Goal: Information Seeking & Learning: Learn about a topic

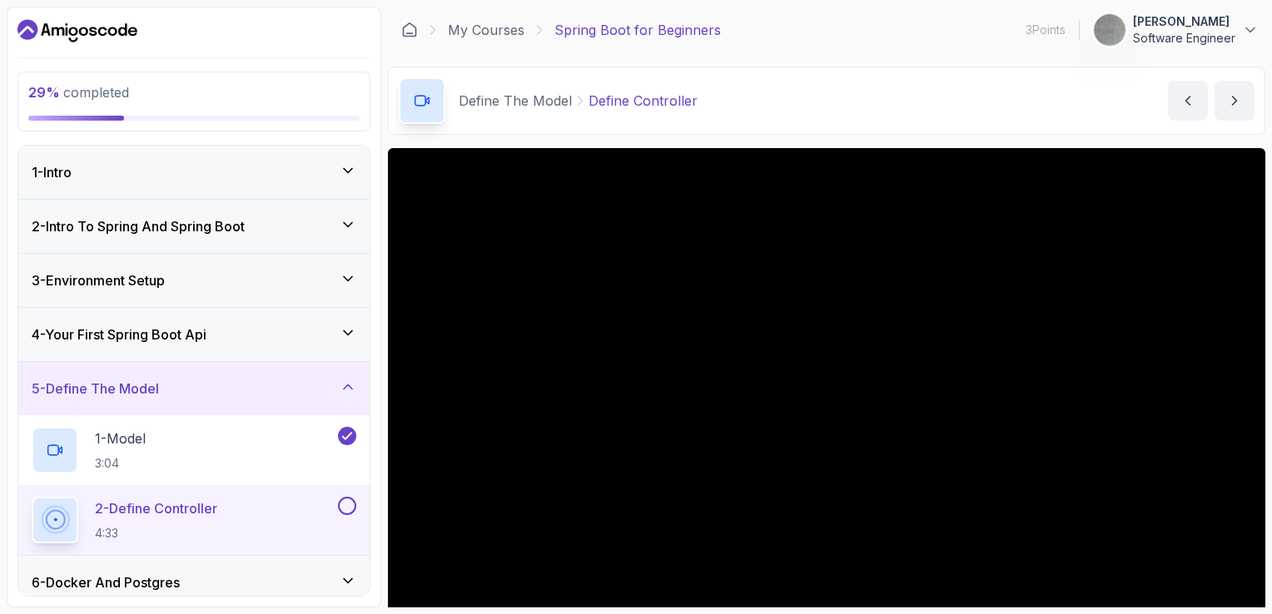
click at [234, 179] on div "1 - Intro" at bounding box center [194, 172] width 325 height 20
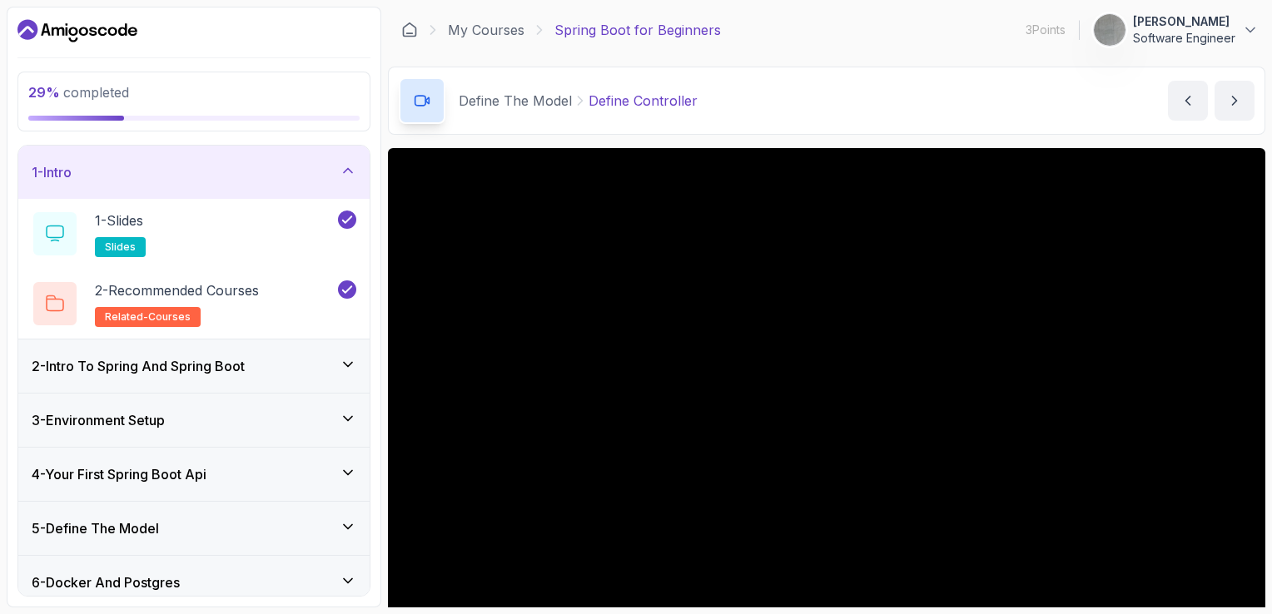
click at [231, 361] on h3 "2 - Intro To Spring And Spring Boot" at bounding box center [138, 366] width 213 height 20
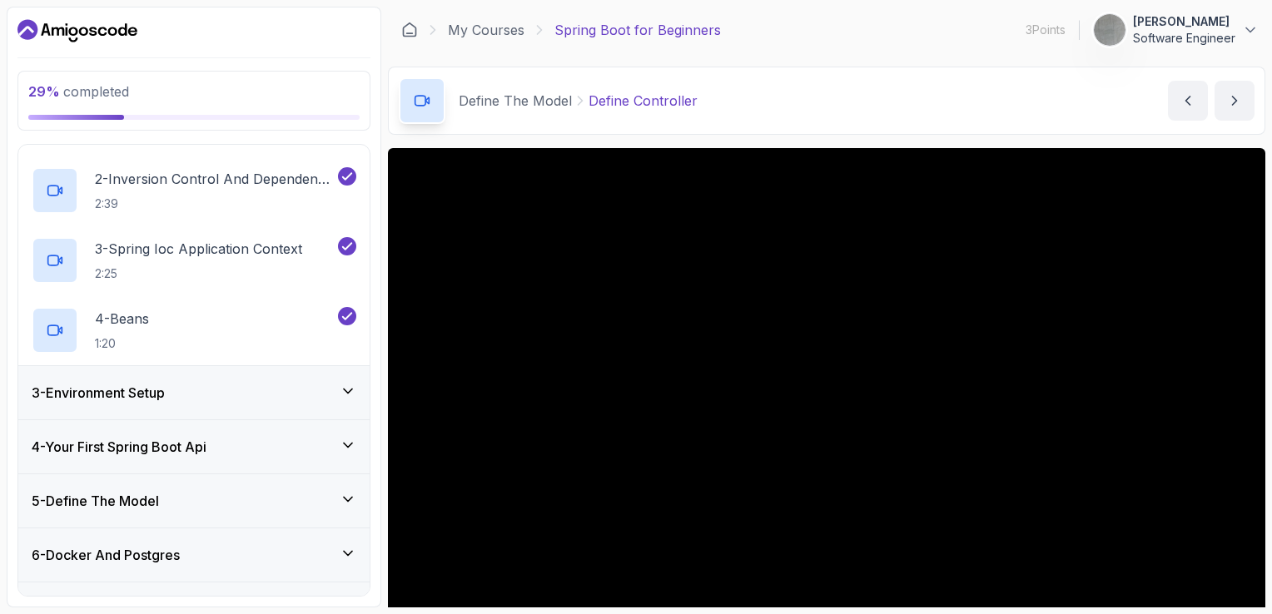
click at [213, 391] on div "3 - Environment Setup" at bounding box center [194, 393] width 325 height 20
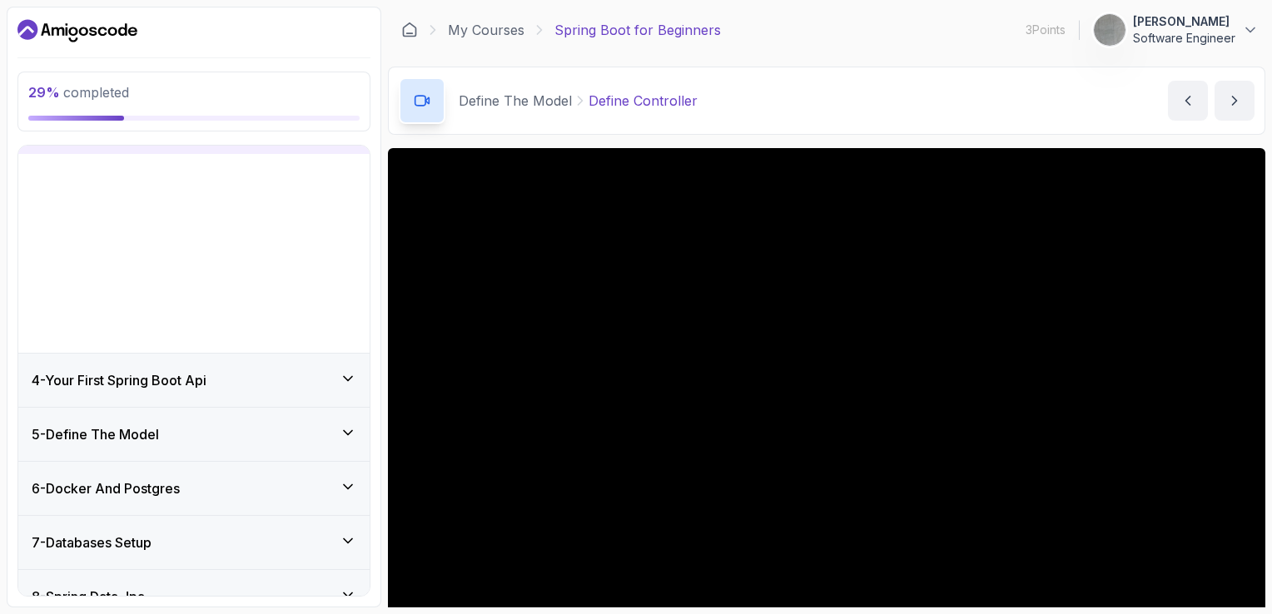
scroll to position [134, 0]
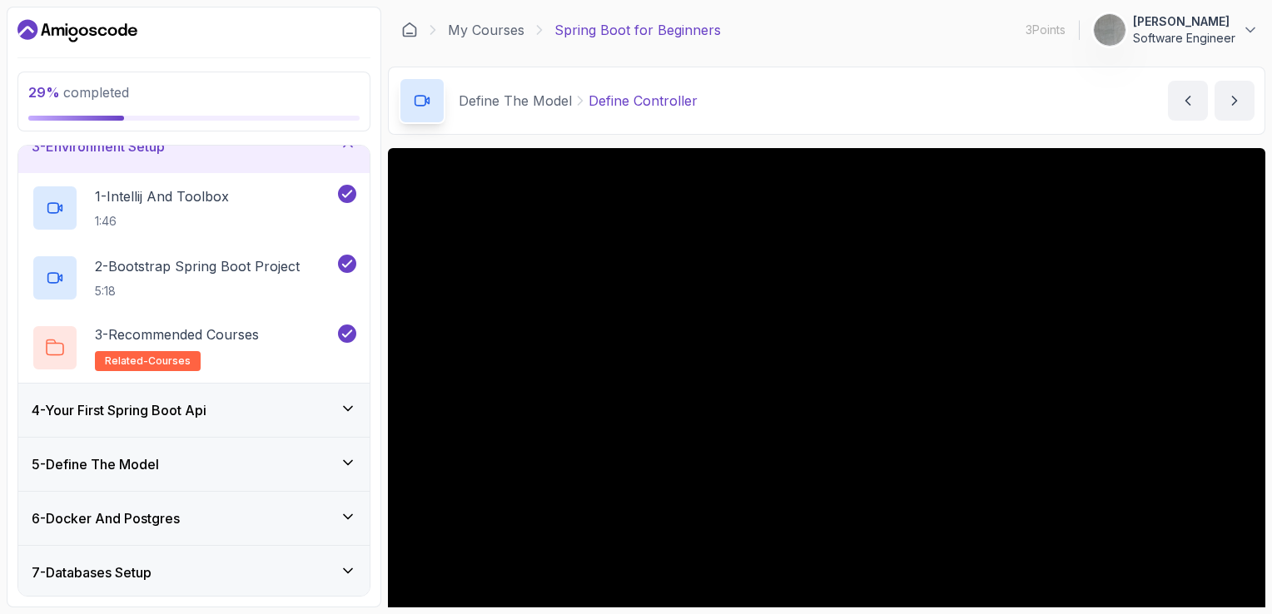
click at [166, 404] on h3 "4 - Your First Spring Boot Api" at bounding box center [119, 410] width 175 height 20
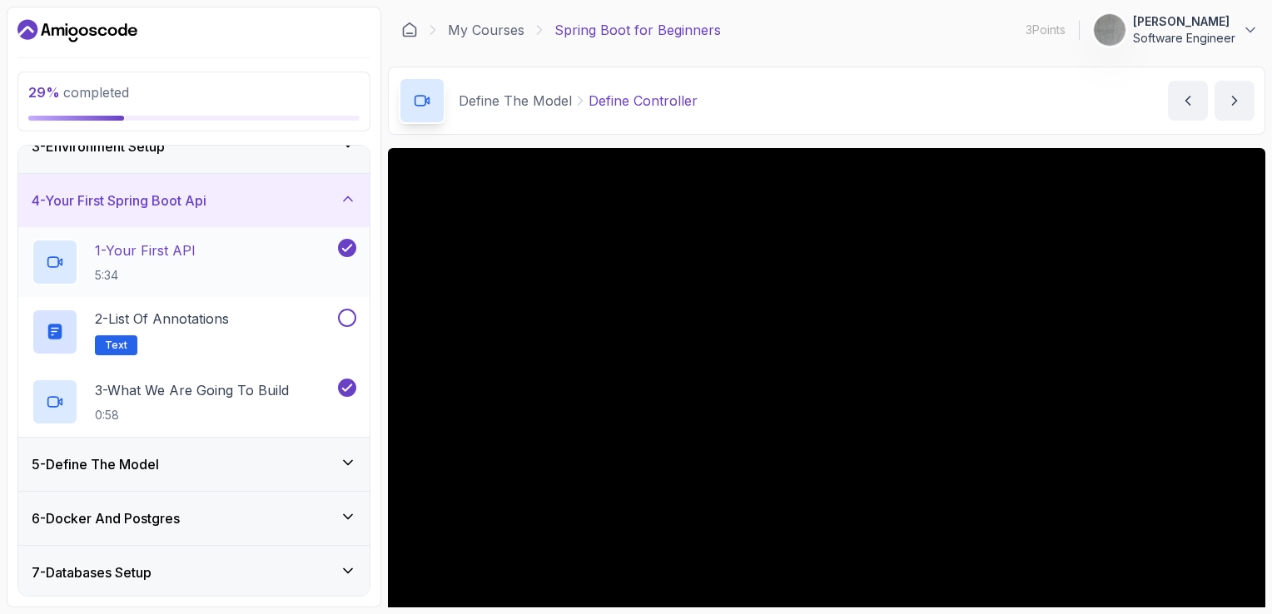
click at [204, 251] on div "1 - Your First API 5:34" at bounding box center [183, 262] width 303 height 47
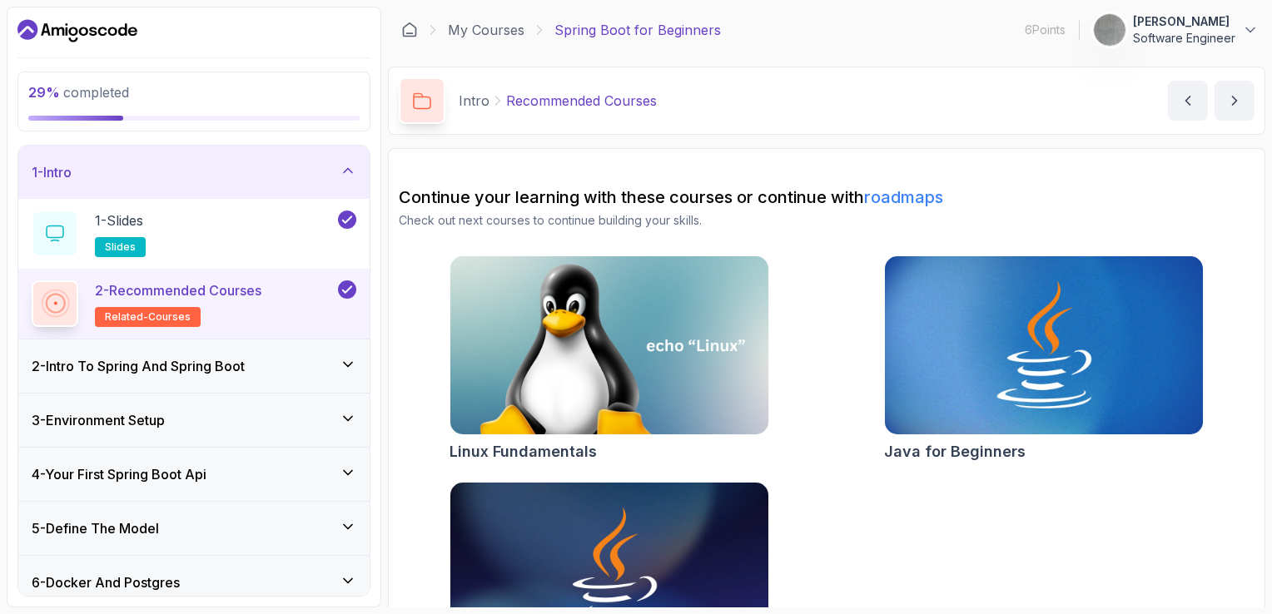
click at [260, 368] on div "2 - Intro To Spring And Spring Boot" at bounding box center [194, 366] width 325 height 20
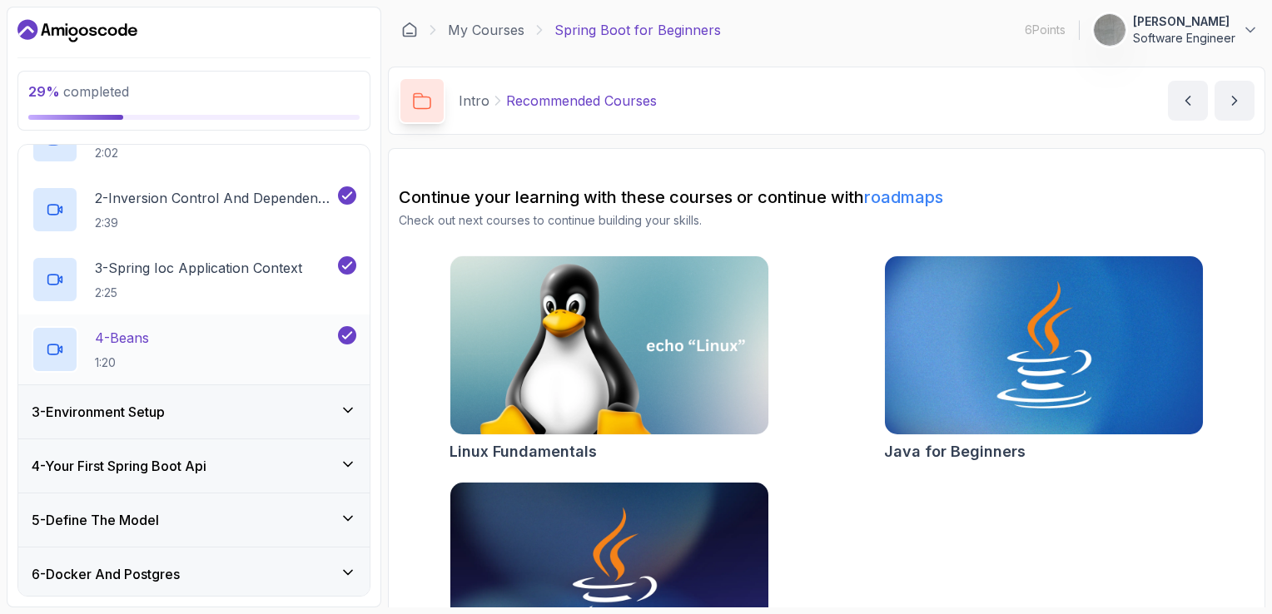
scroll to position [166, 0]
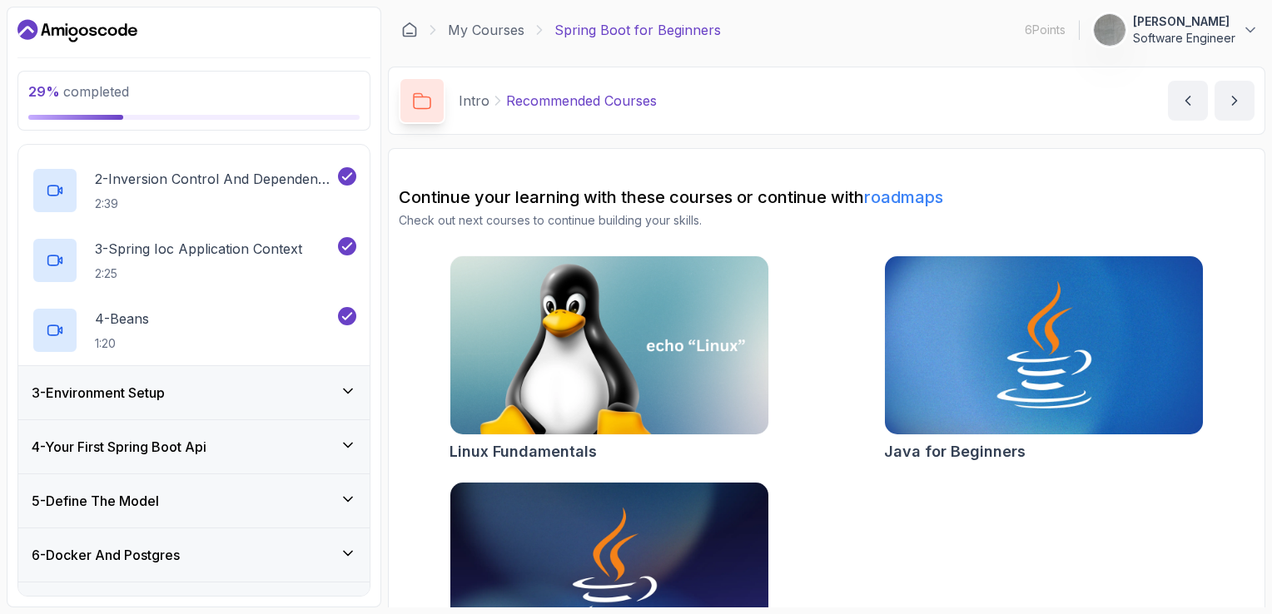
click at [245, 384] on div "3 - Environment Setup" at bounding box center [194, 393] width 325 height 20
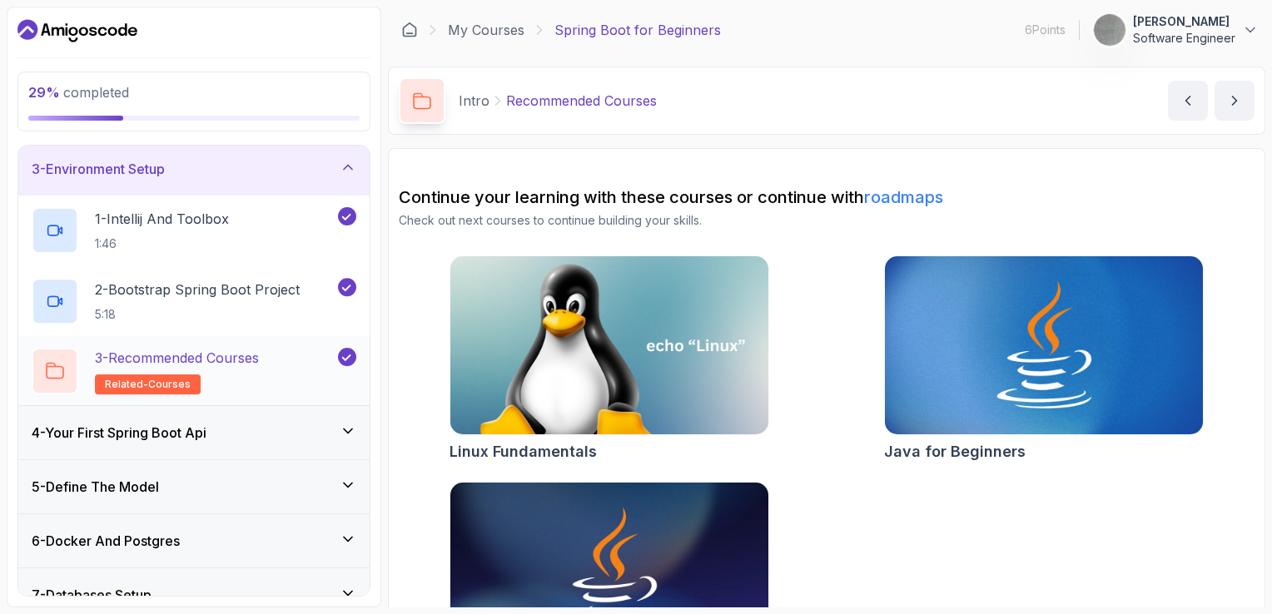
scroll to position [112, 0]
click at [268, 424] on div "4 - Your First Spring Boot Api" at bounding box center [194, 433] width 325 height 20
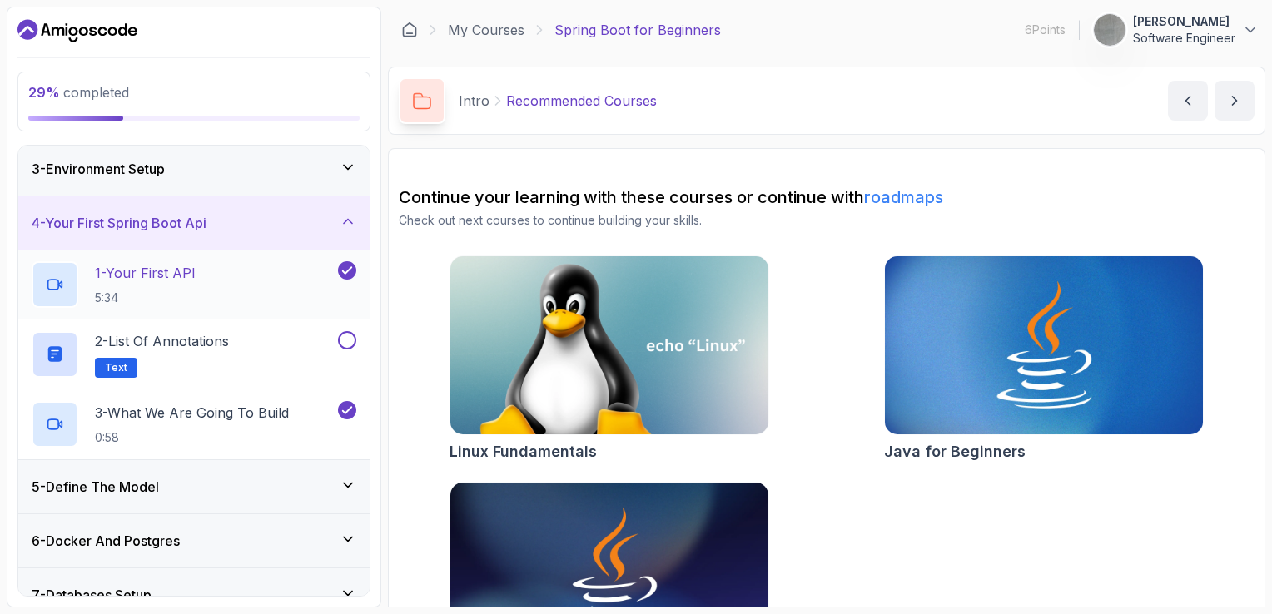
click at [161, 271] on p "1 - Your First API" at bounding box center [145, 273] width 101 height 20
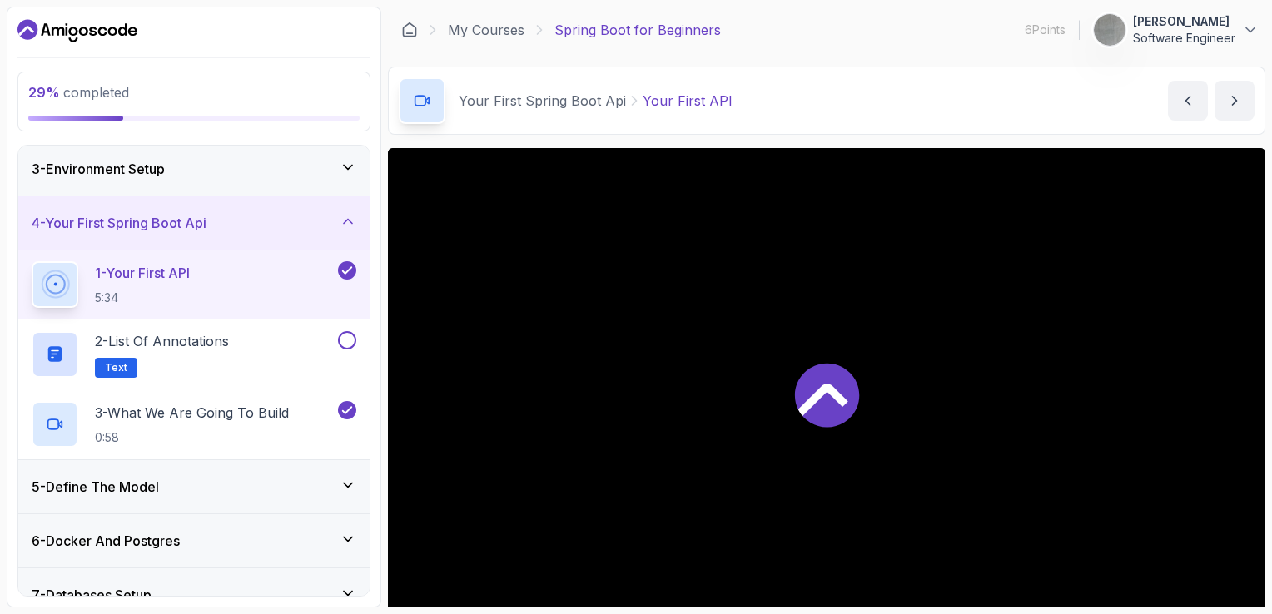
scroll to position [83, 0]
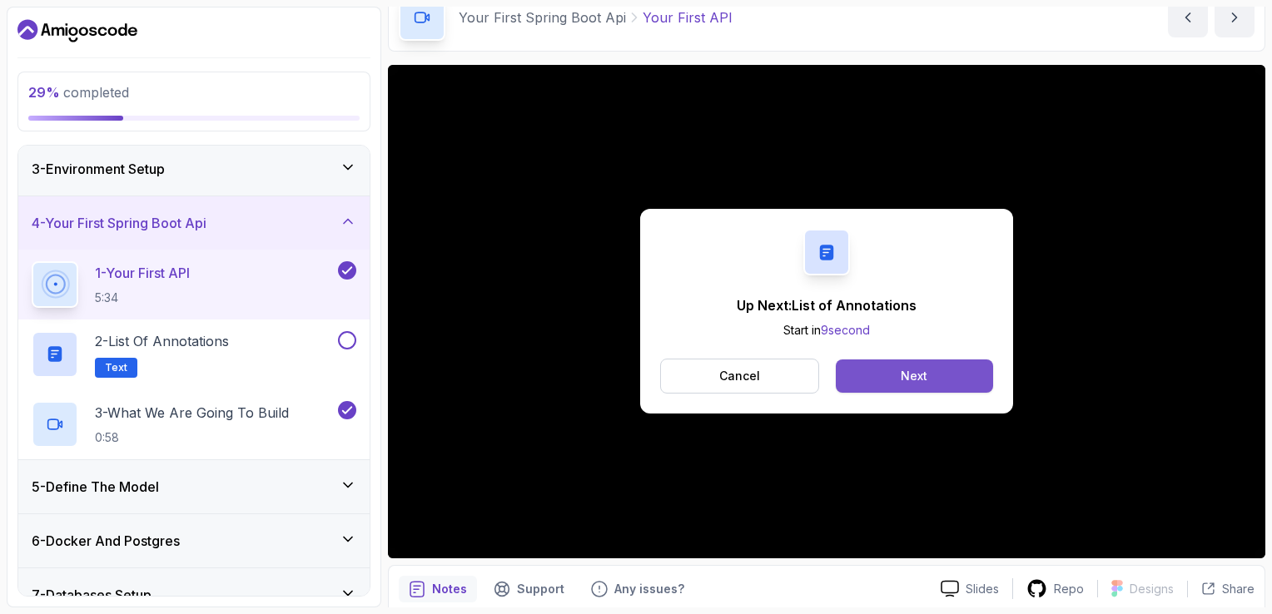
click at [912, 370] on div "Next" at bounding box center [913, 376] width 27 height 17
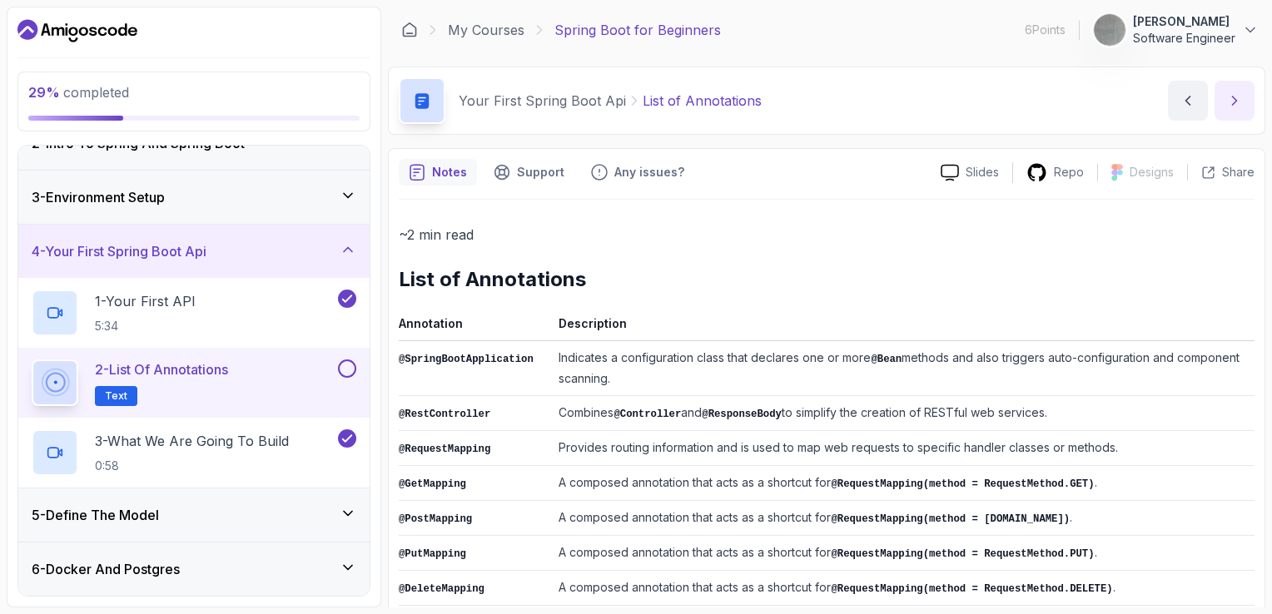
click at [1231, 106] on icon "next content" at bounding box center [1234, 100] width 17 height 17
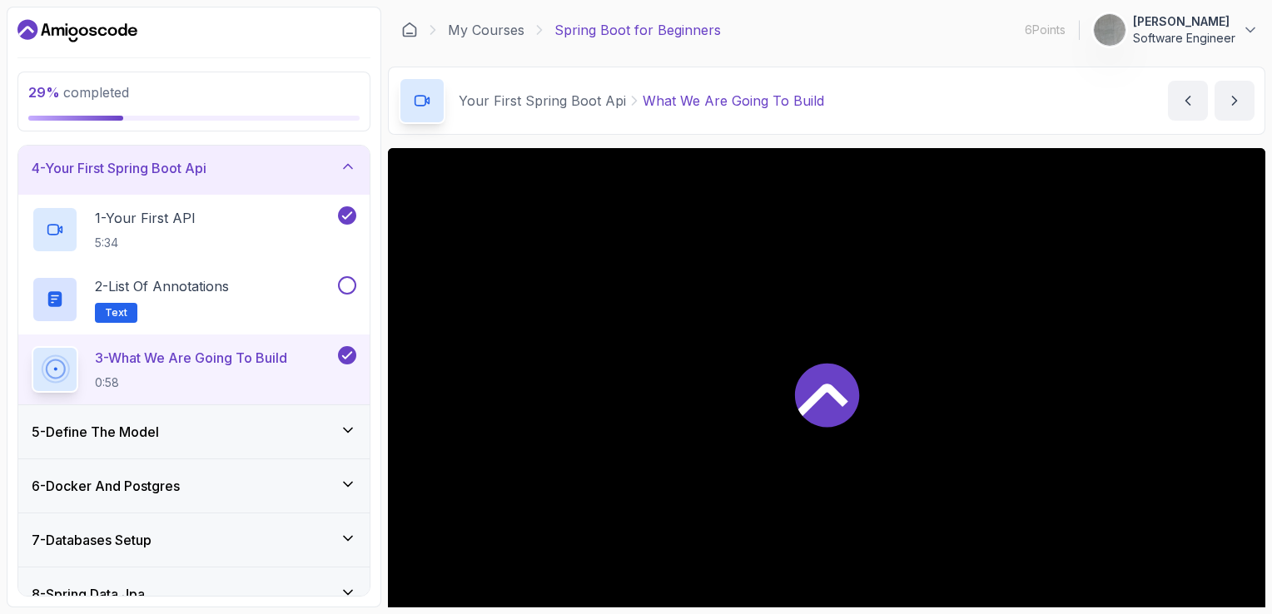
scroll to position [83, 0]
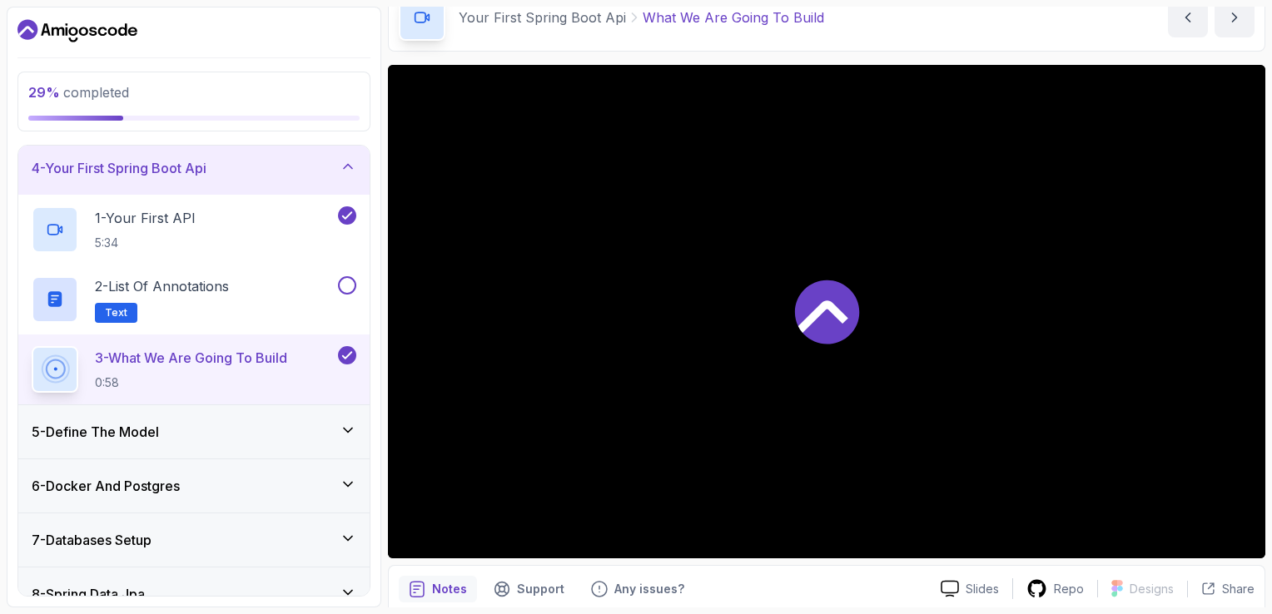
click at [250, 431] on div "5 - Define The Model" at bounding box center [194, 432] width 325 height 20
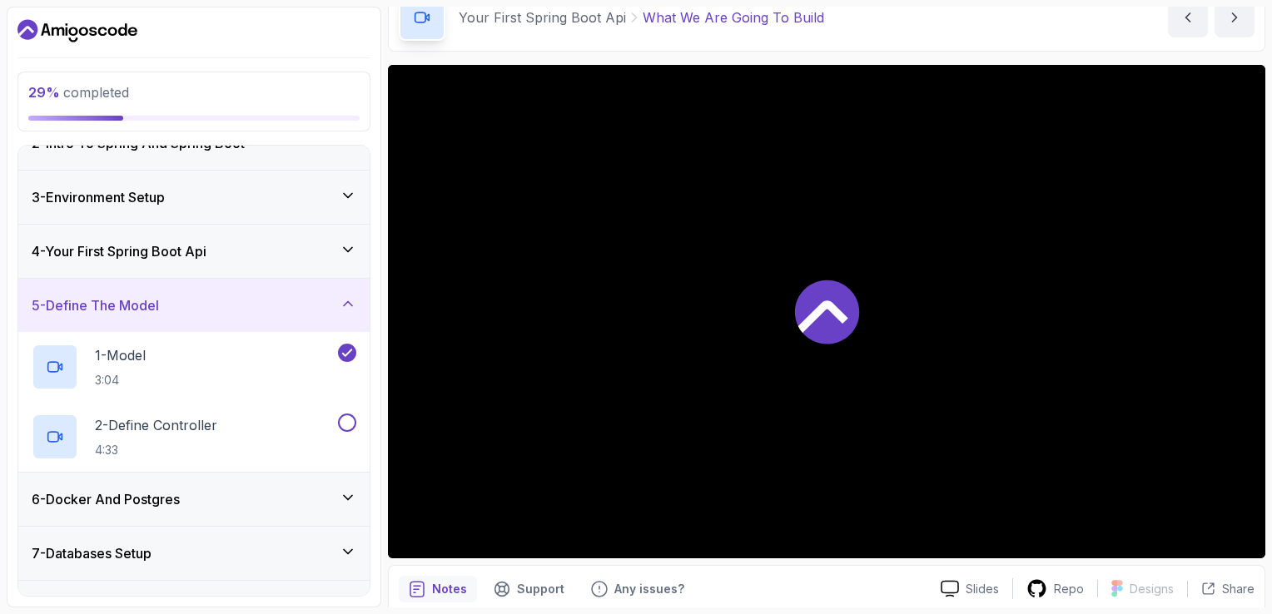
click at [881, 339] on div at bounding box center [826, 311] width 877 height 493
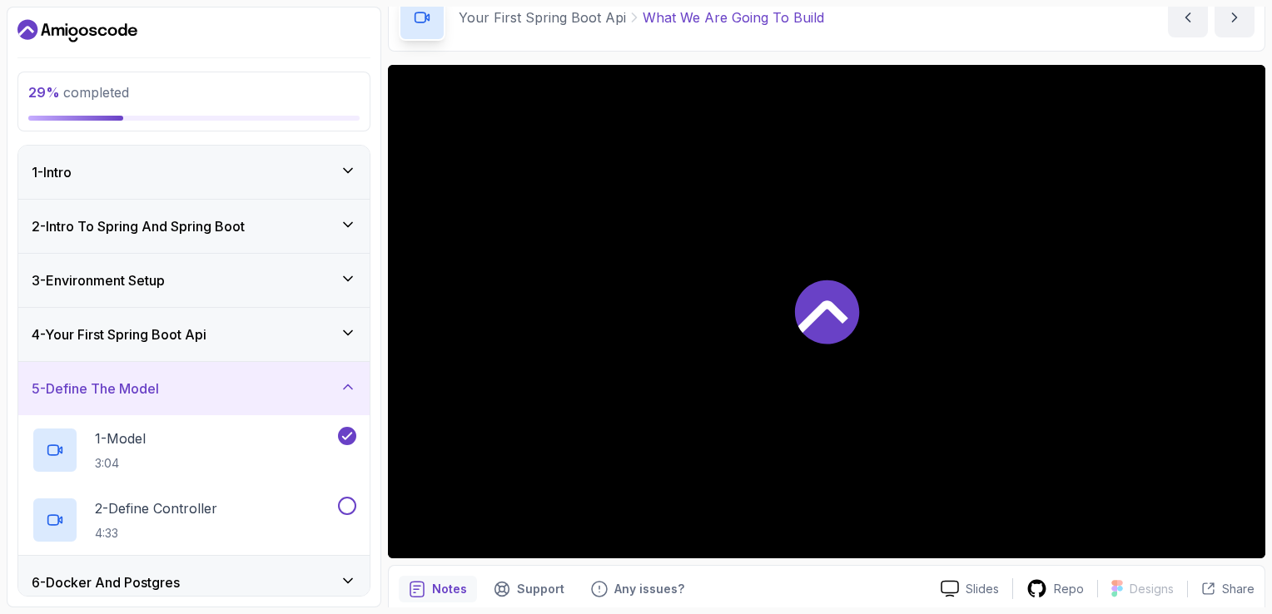
click at [206, 331] on h3 "4 - Your First Spring Boot Api" at bounding box center [119, 335] width 175 height 20
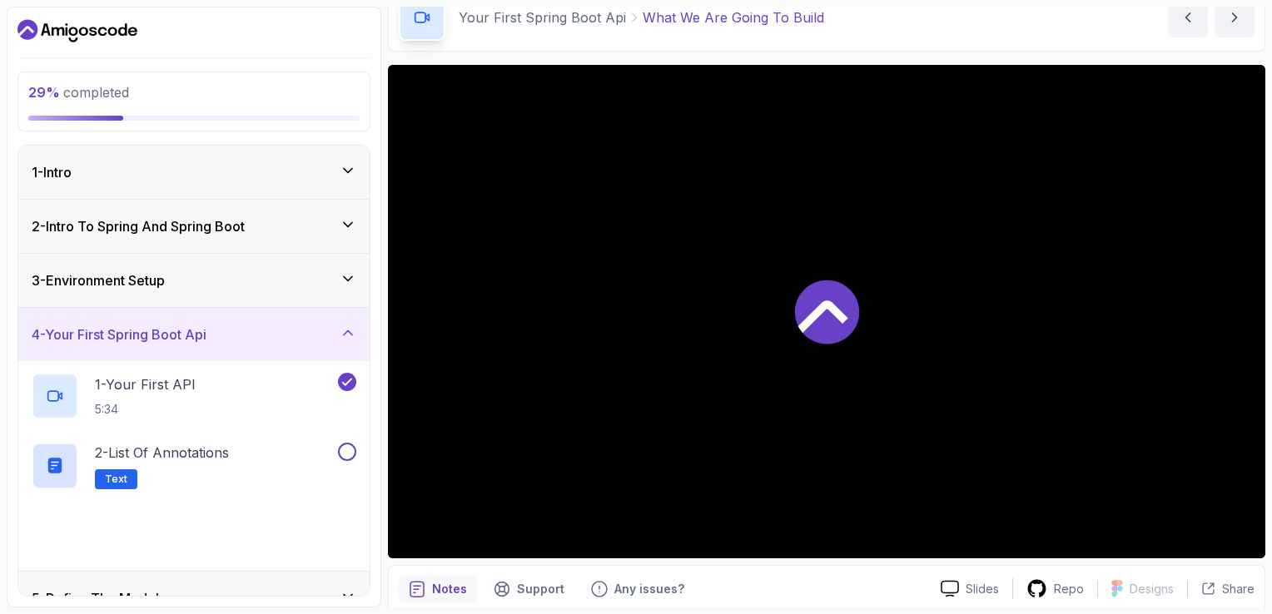
scroll to position [166, 0]
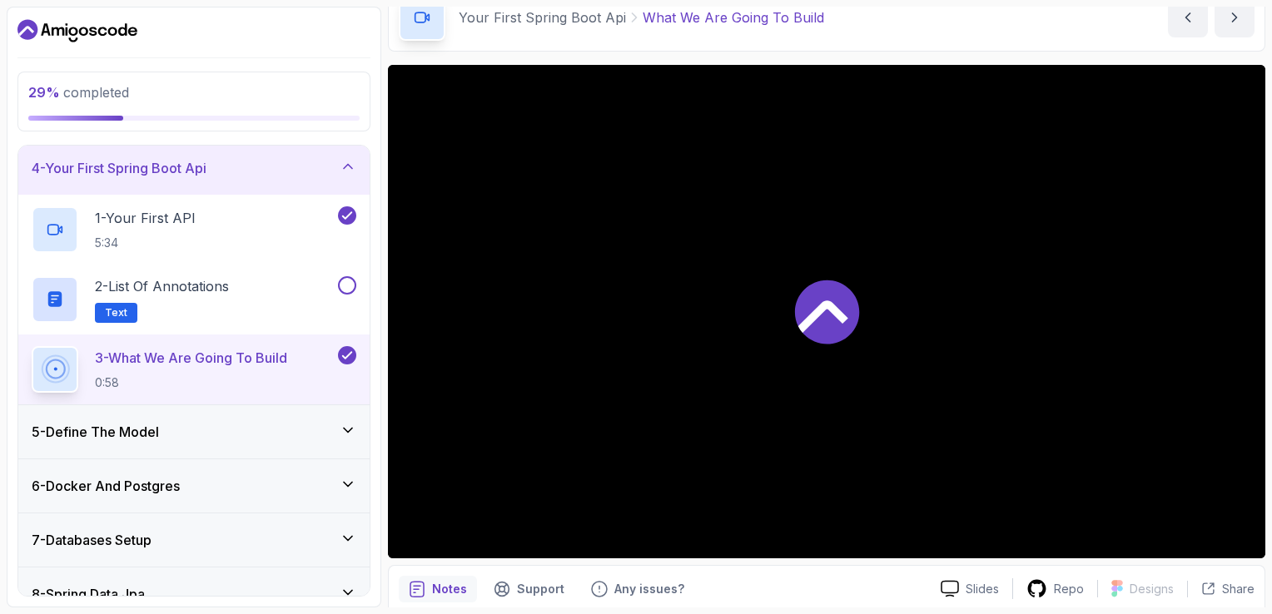
click at [223, 357] on p "3 - What We Are Going To Build" at bounding box center [191, 358] width 192 height 20
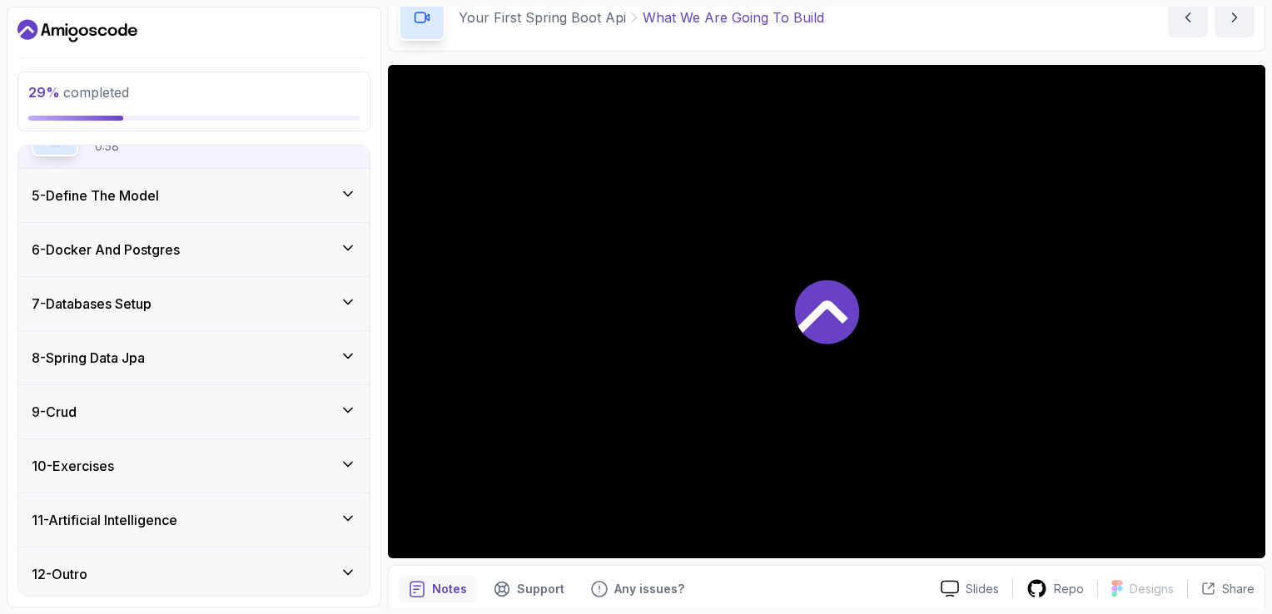
scroll to position [404, 0]
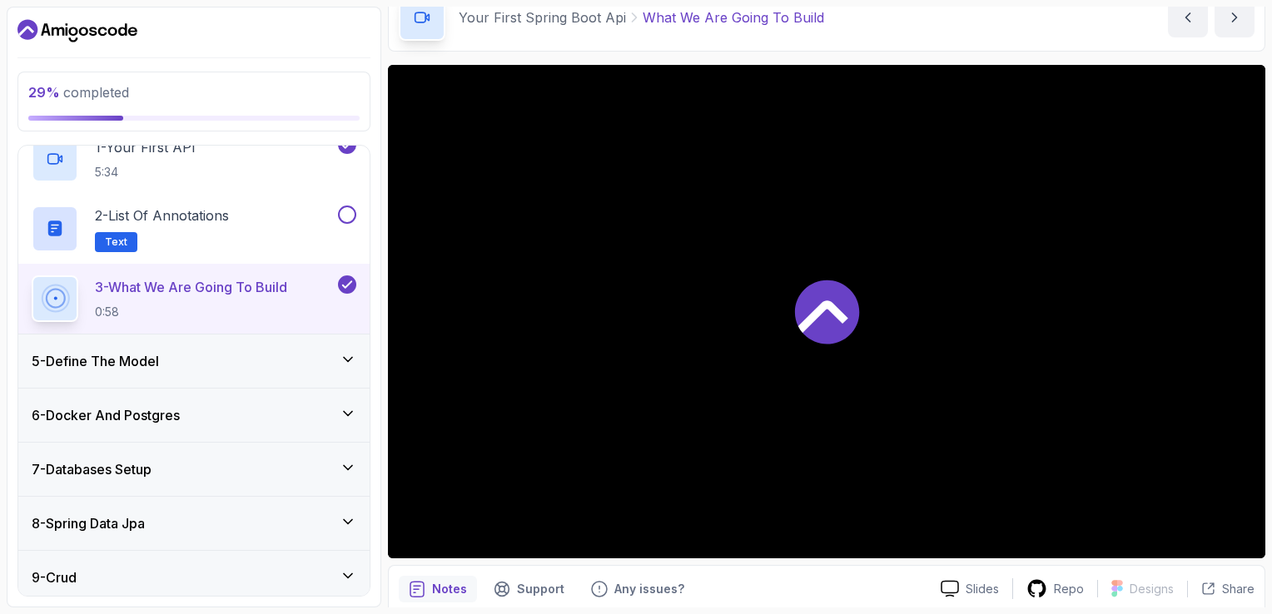
click at [218, 352] on div "5 - Define The Model" at bounding box center [194, 361] width 325 height 20
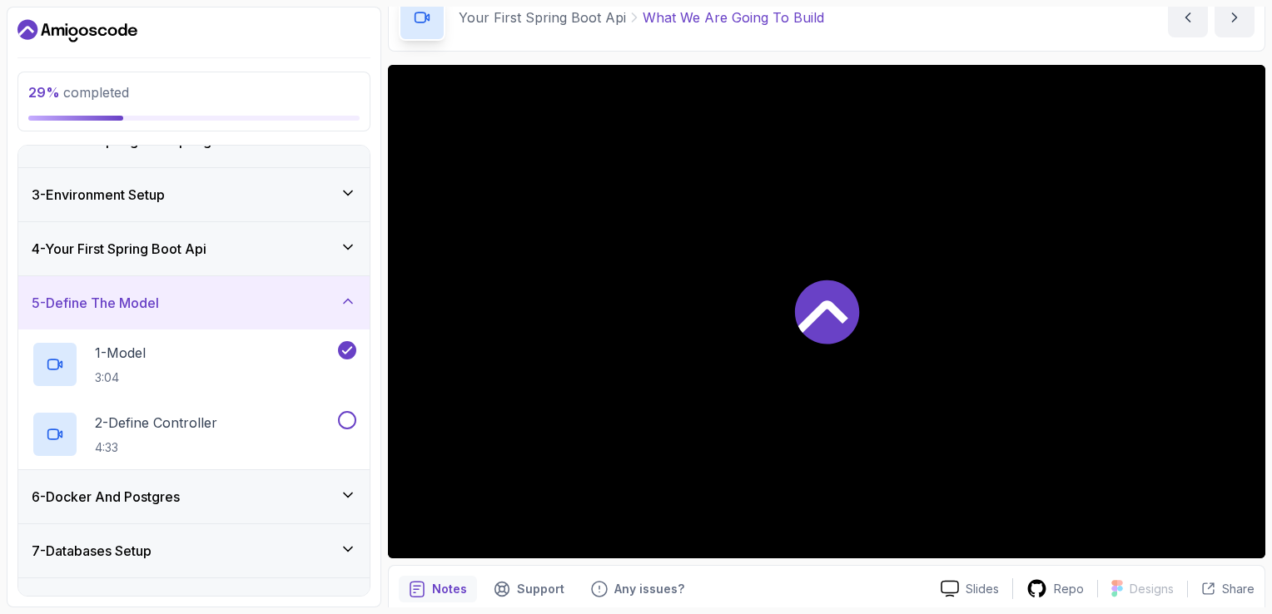
scroll to position [27, 0]
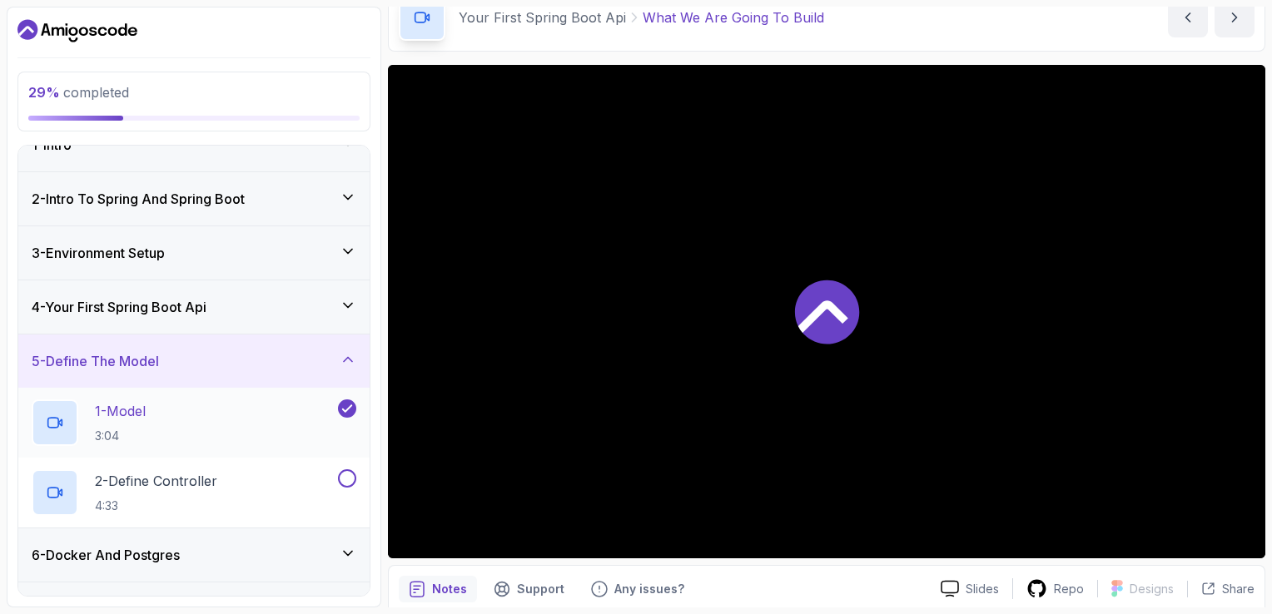
click at [191, 415] on div "1 - Model 3:04" at bounding box center [183, 422] width 303 height 47
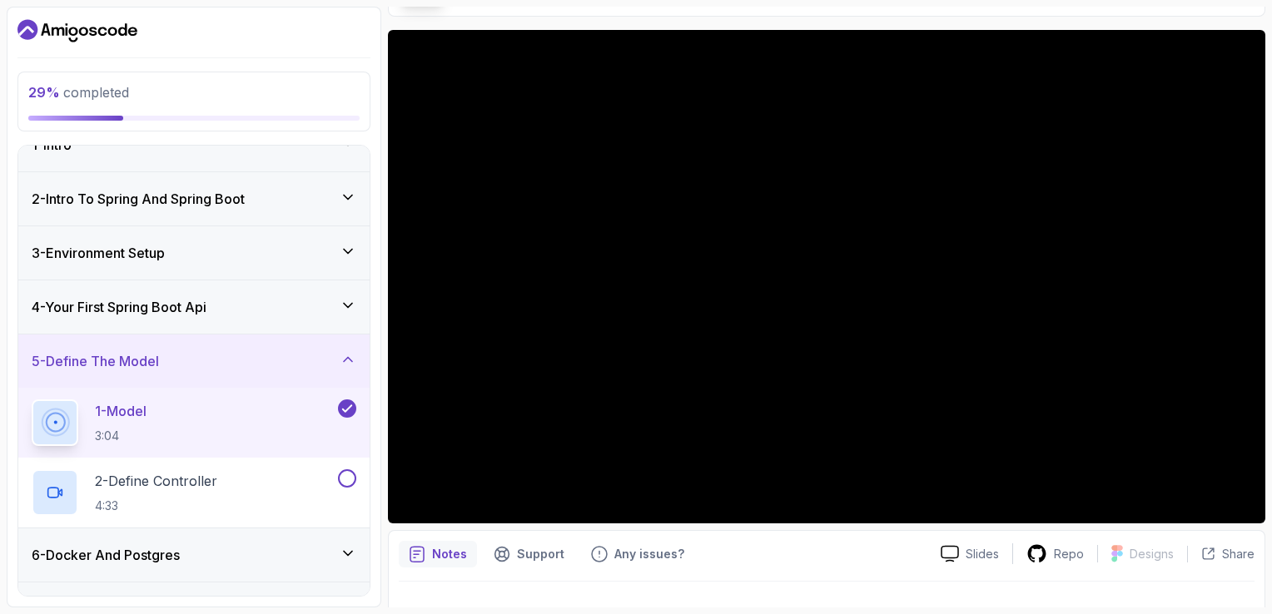
scroll to position [148, 0]
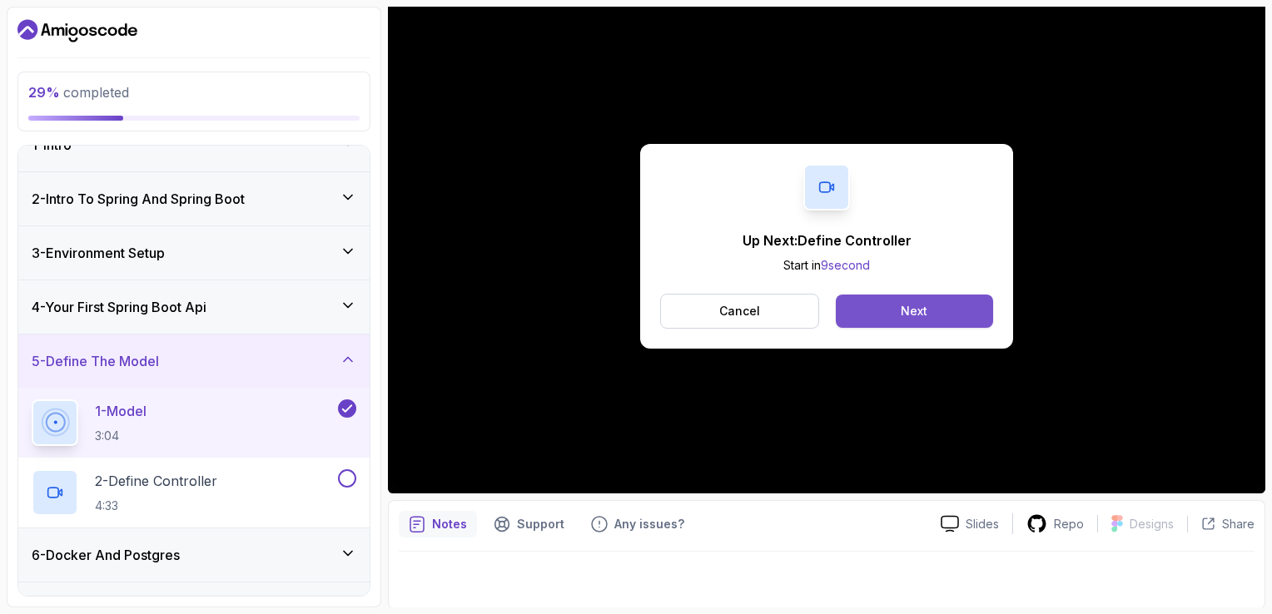
click at [895, 296] on button "Next" at bounding box center [914, 311] width 157 height 33
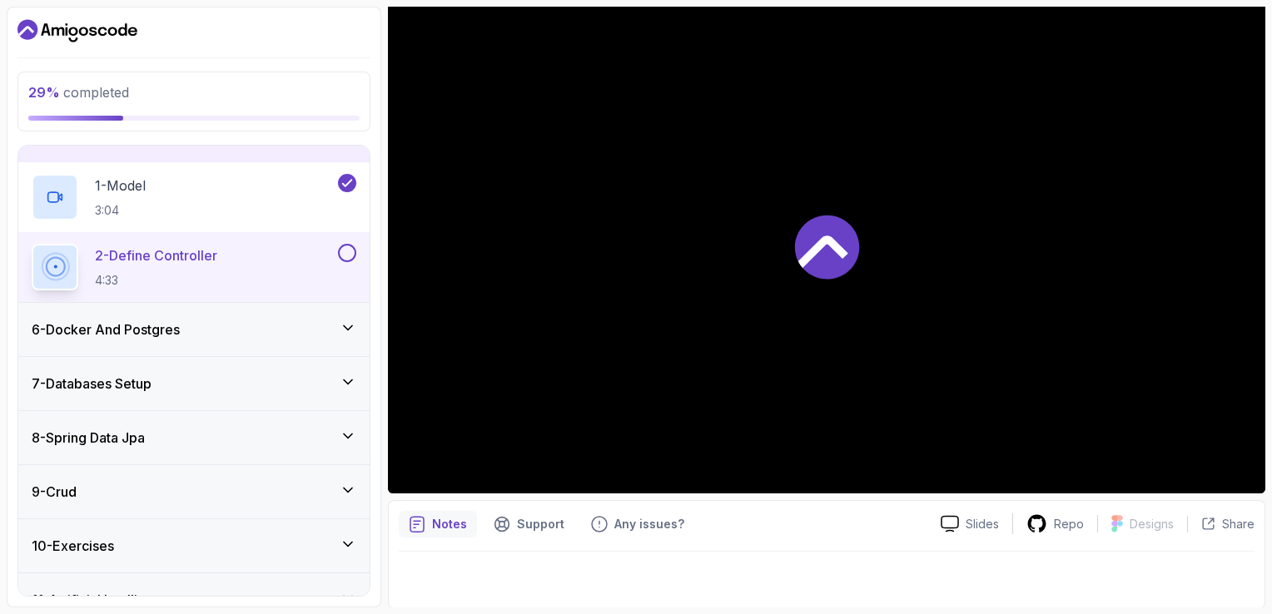
scroll to position [277, 0]
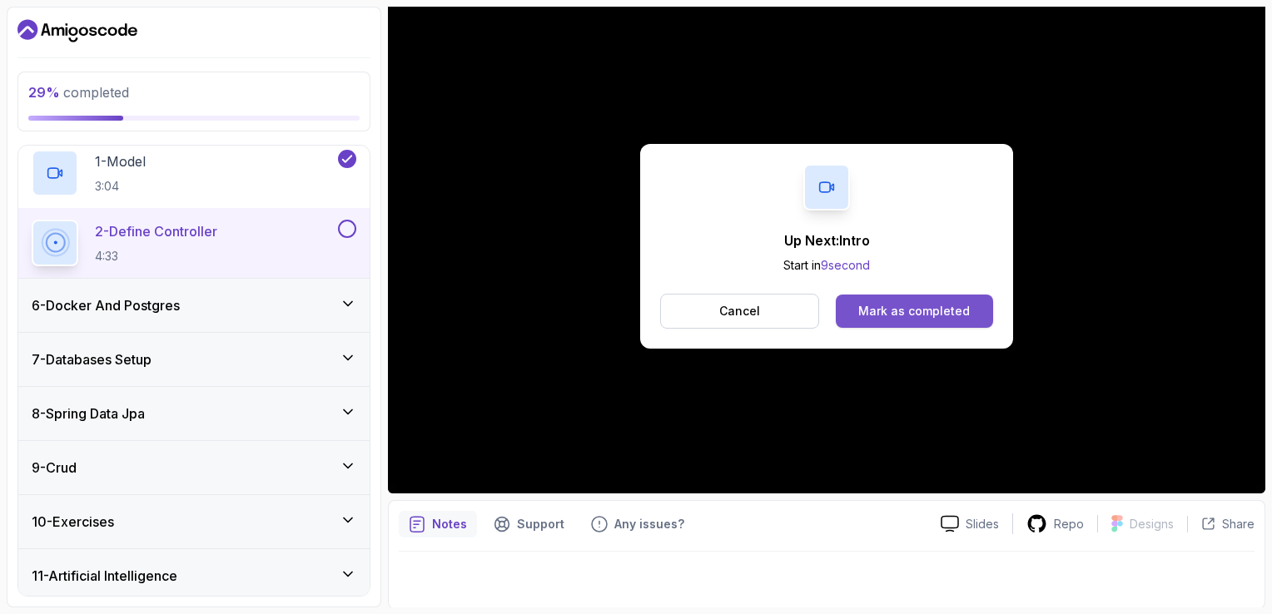
click at [897, 313] on div "Mark as completed" at bounding box center [914, 311] width 112 height 17
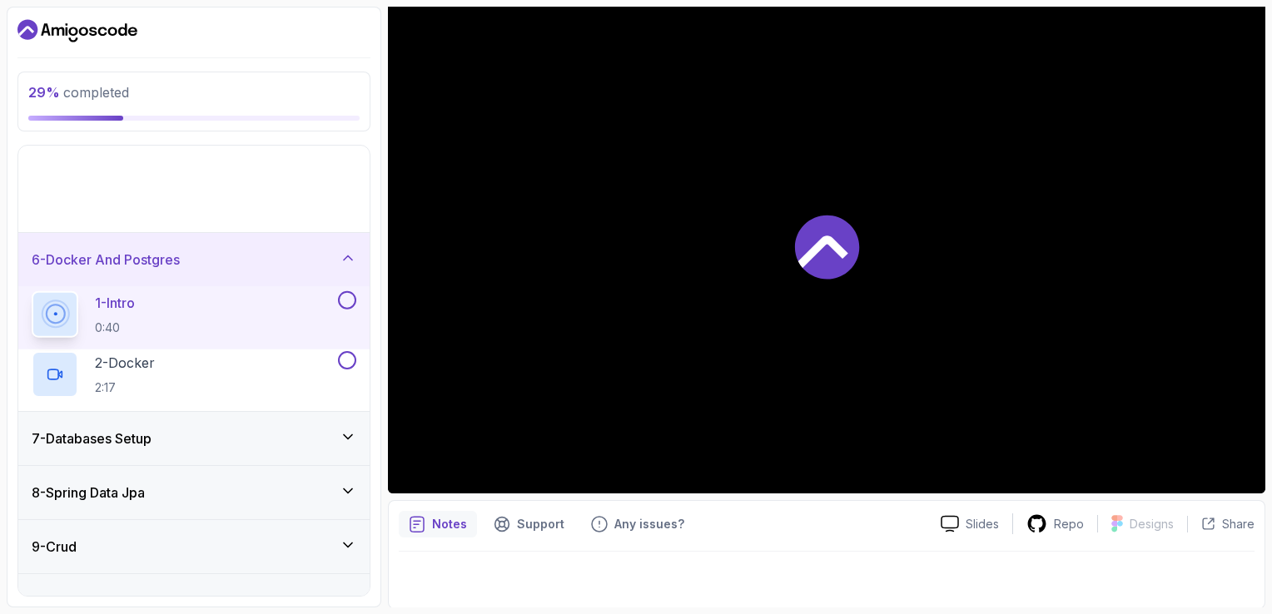
scroll to position [194, 0]
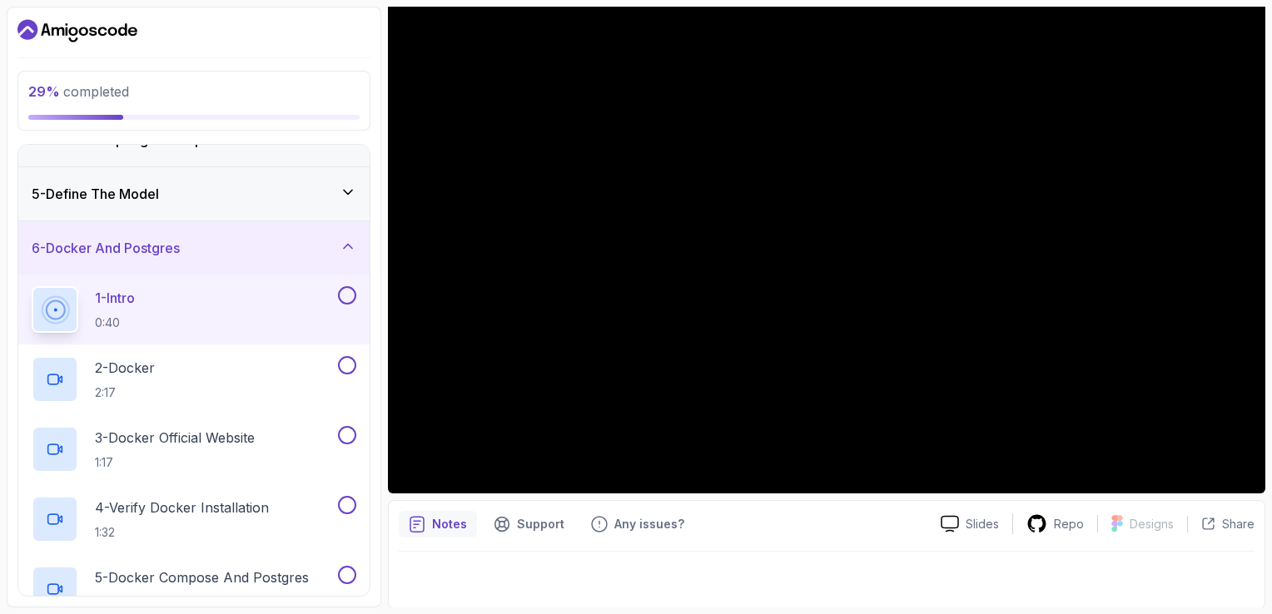
click at [320, 191] on div "5 - Define The Model" at bounding box center [194, 194] width 325 height 20
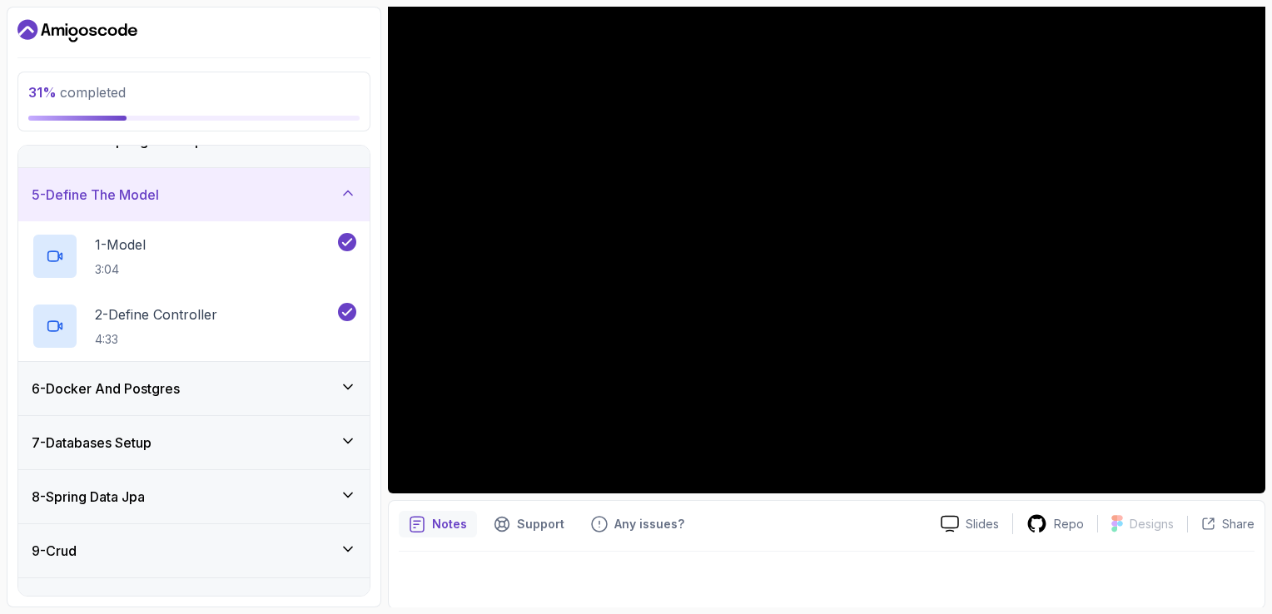
click at [348, 191] on icon at bounding box center [348, 193] width 17 height 17
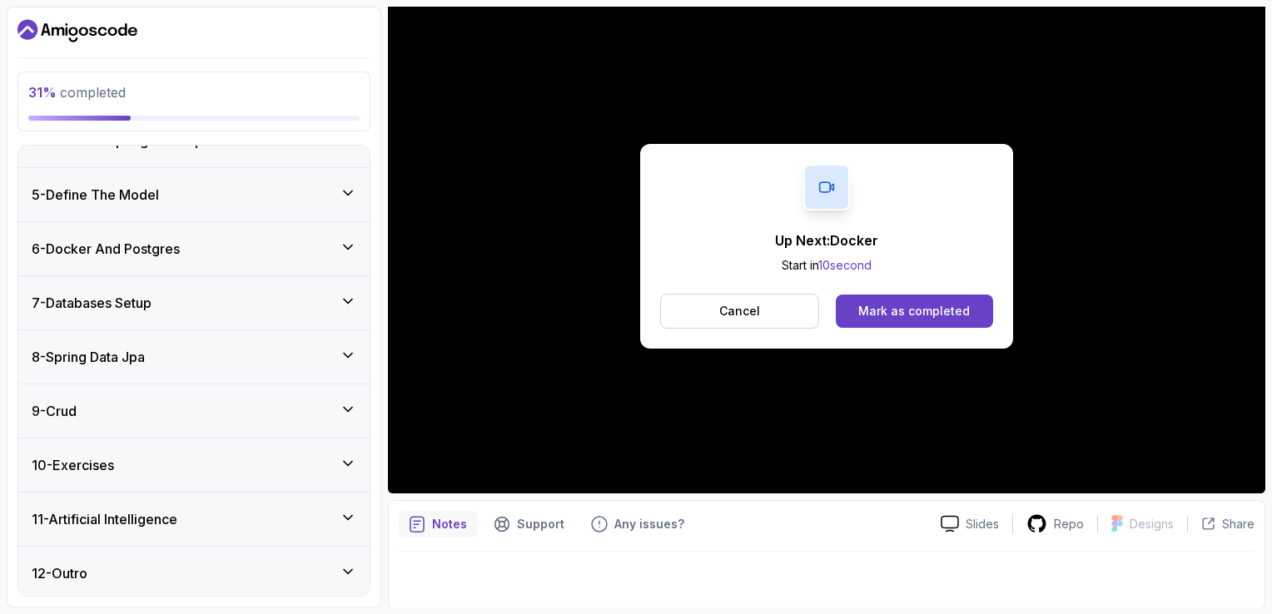
click at [250, 254] on div "6 - Docker And Postgres" at bounding box center [193, 248] width 351 height 53
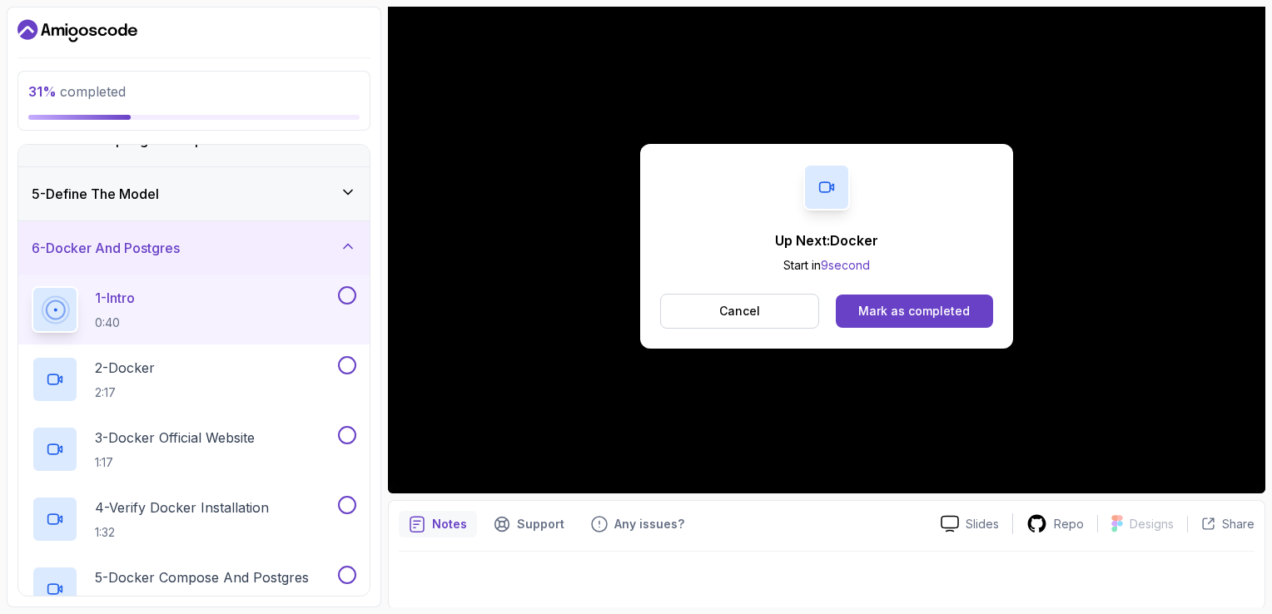
scroll to position [277, 0]
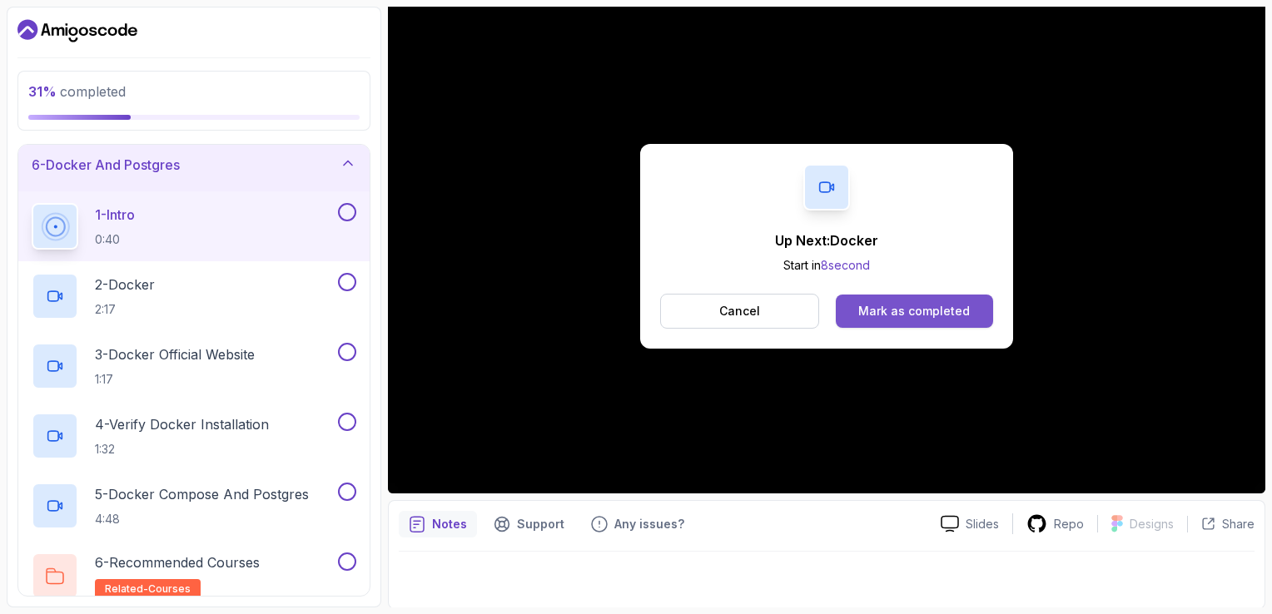
click at [912, 309] on div "Mark as completed" at bounding box center [914, 311] width 112 height 17
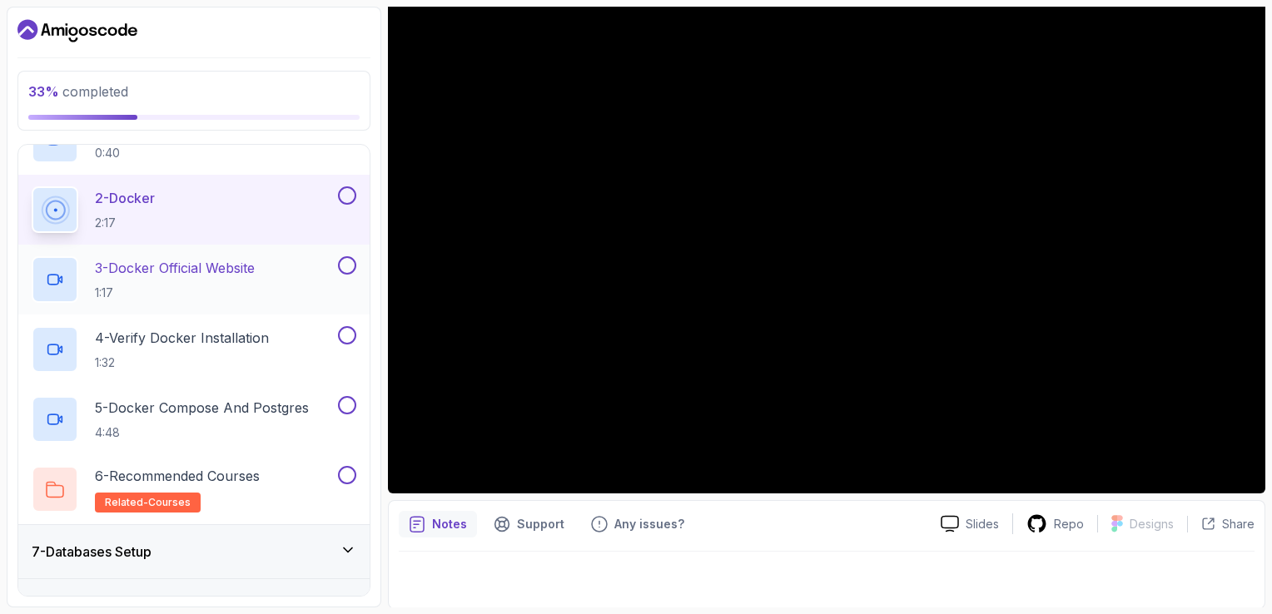
scroll to position [280, 0]
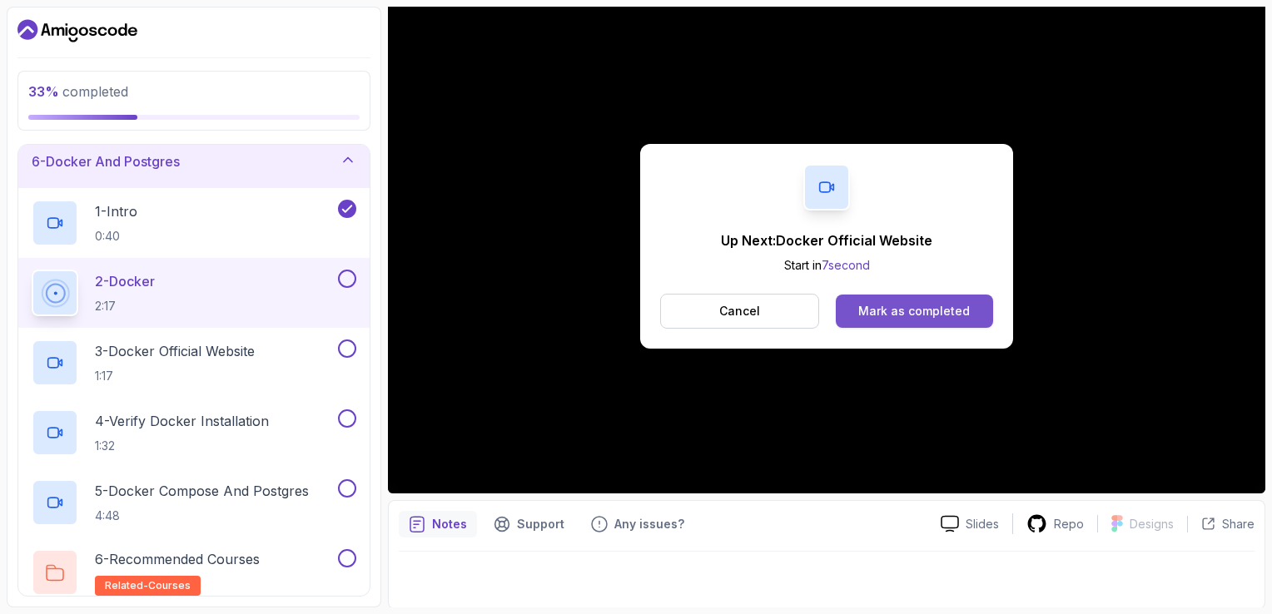
click at [885, 305] on div "Mark as completed" at bounding box center [914, 311] width 112 height 17
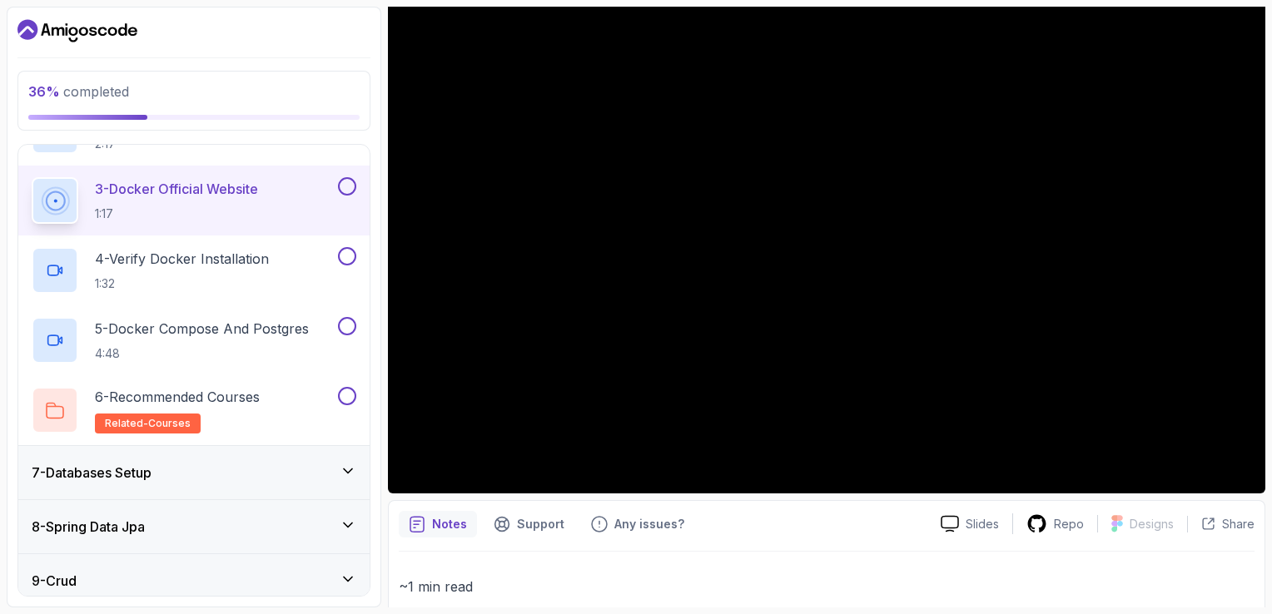
scroll to position [447, 0]
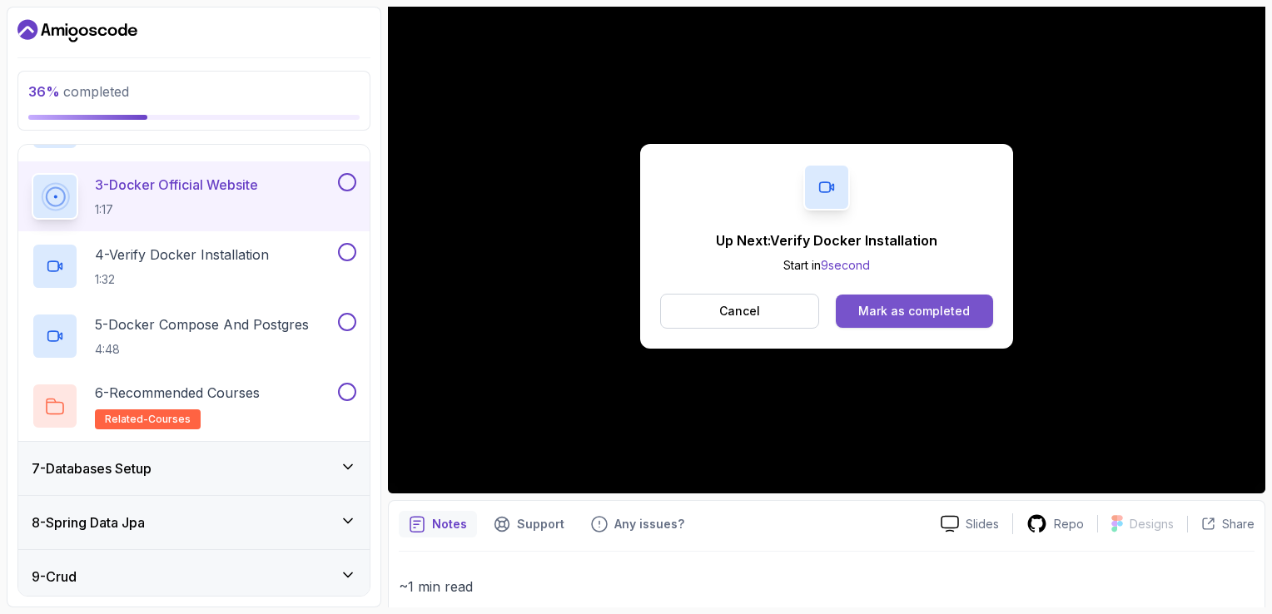
click at [895, 308] on div "Mark as completed" at bounding box center [914, 311] width 112 height 17
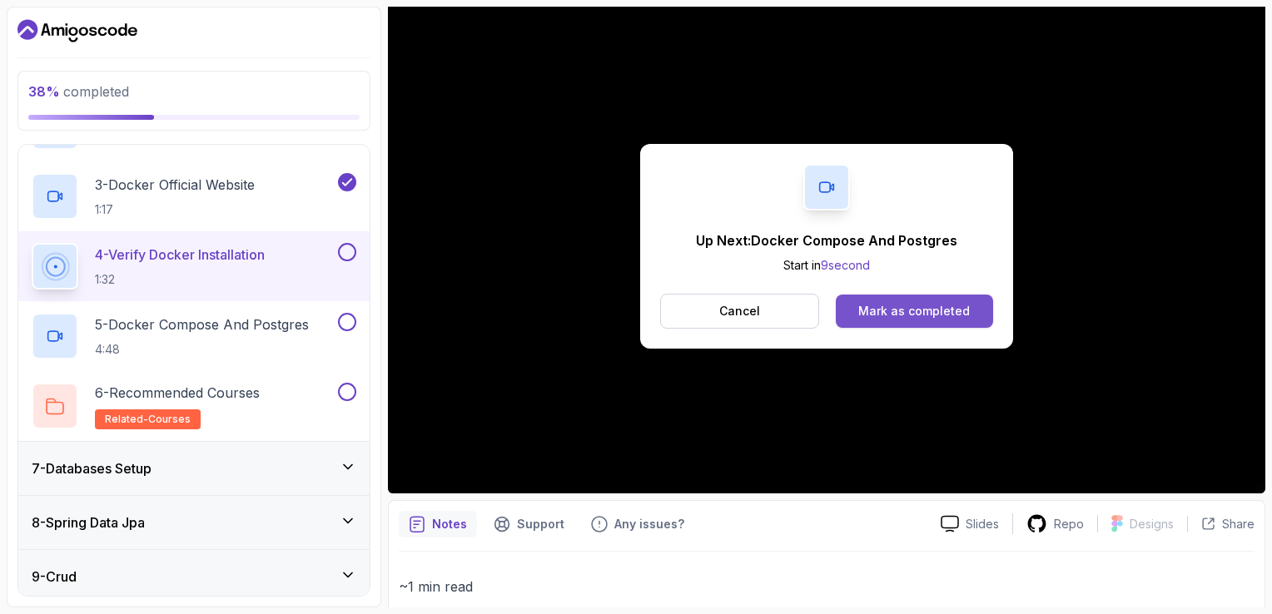
click at [935, 314] on div "Mark as completed" at bounding box center [914, 311] width 112 height 17
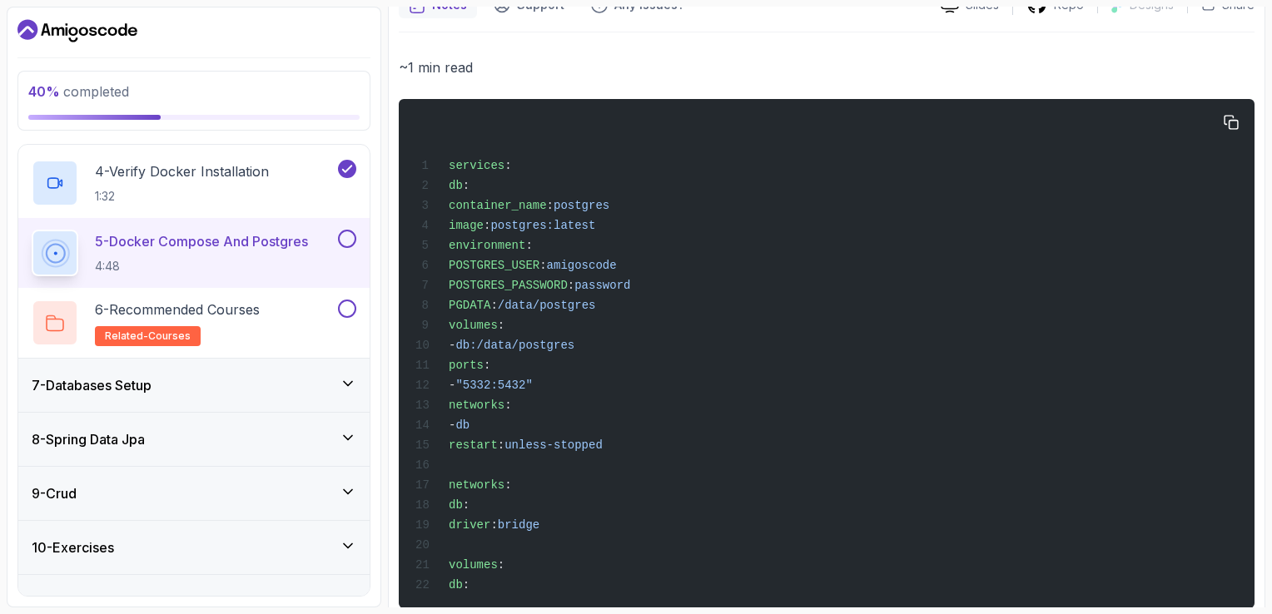
scroll to position [701, 0]
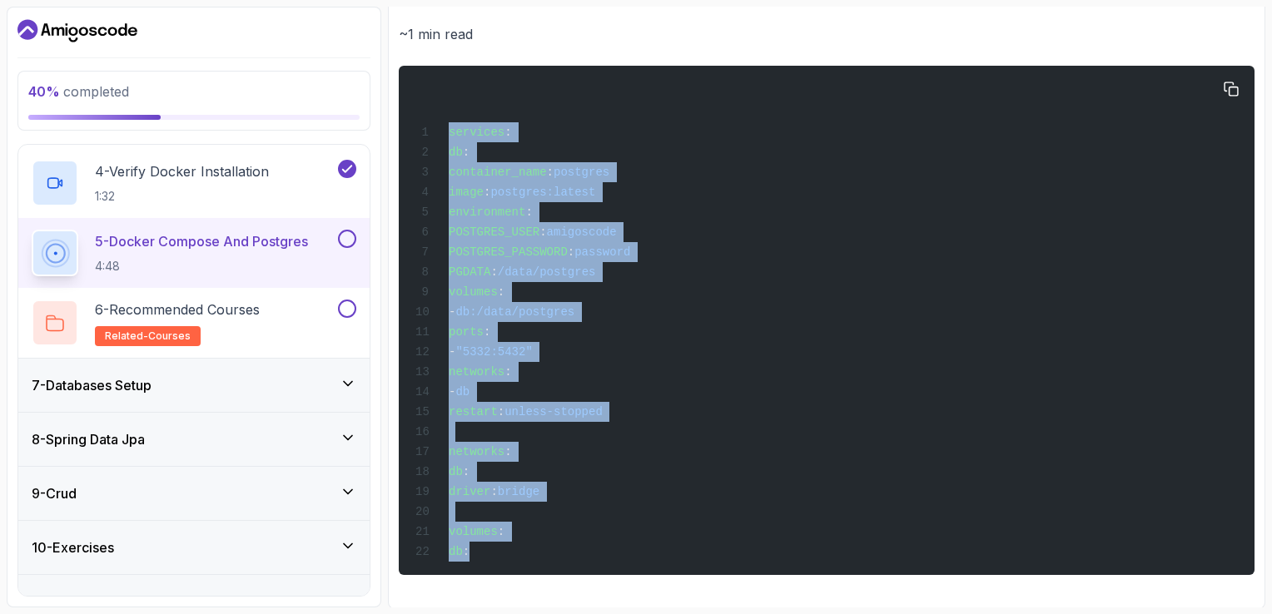
drag, startPoint x: 504, startPoint y: 548, endPoint x: 446, endPoint y: 130, distance: 422.6
click at [446, 130] on div "services : db : container_name : postgres image : postgres:latest environment :…" at bounding box center [826, 320] width 829 height 489
drag, startPoint x: 446, startPoint y: 130, endPoint x: 510, endPoint y: 181, distance: 82.3
copy code "services : db : container_name : postgres image : postgres:latest environment :…"
click at [728, 399] on div "services : db : container_name : postgres image : postgres:latest environment :…" at bounding box center [826, 320] width 829 height 489
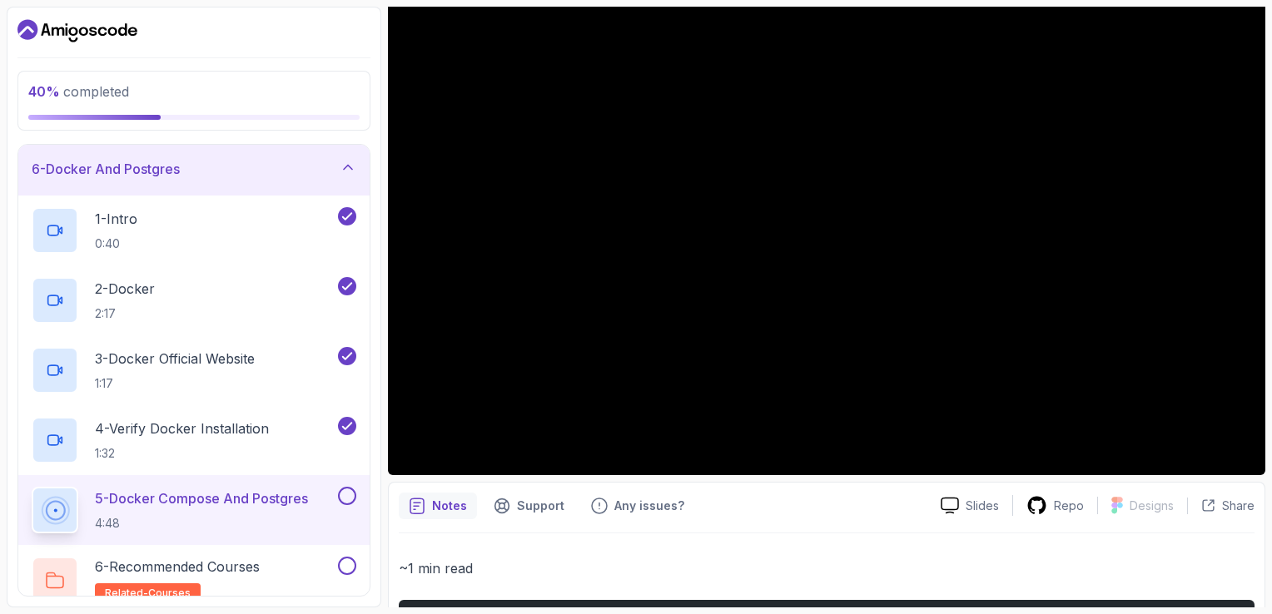
scroll to position [280, 0]
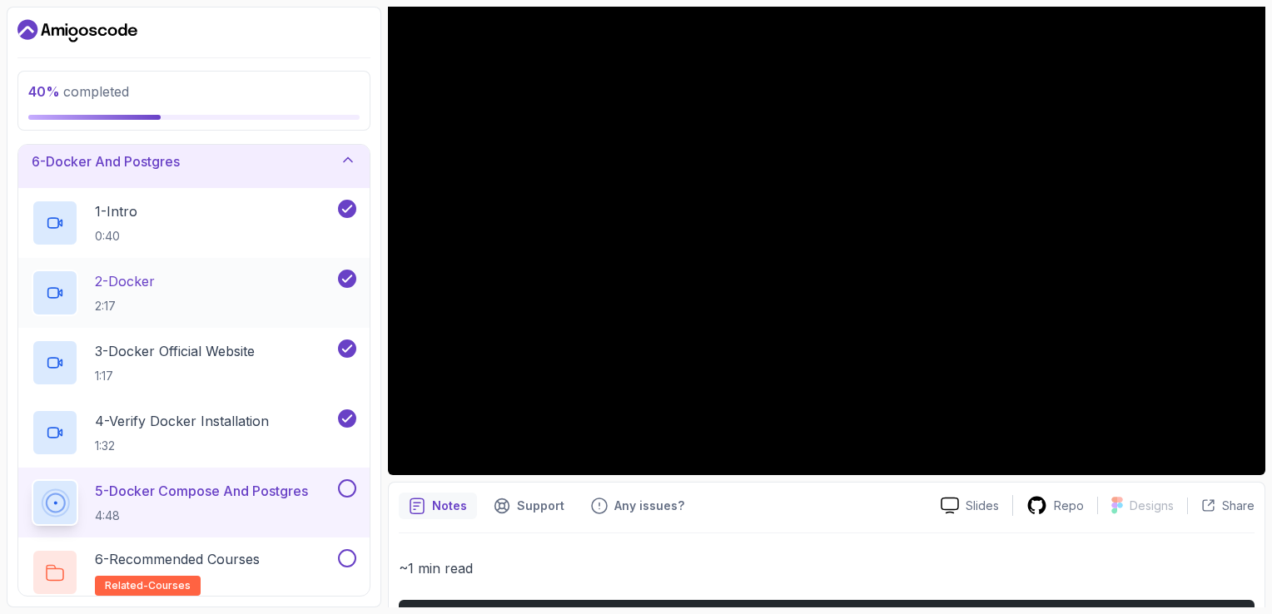
click at [170, 296] on div "2 - Docker 2:17" at bounding box center [183, 293] width 303 height 47
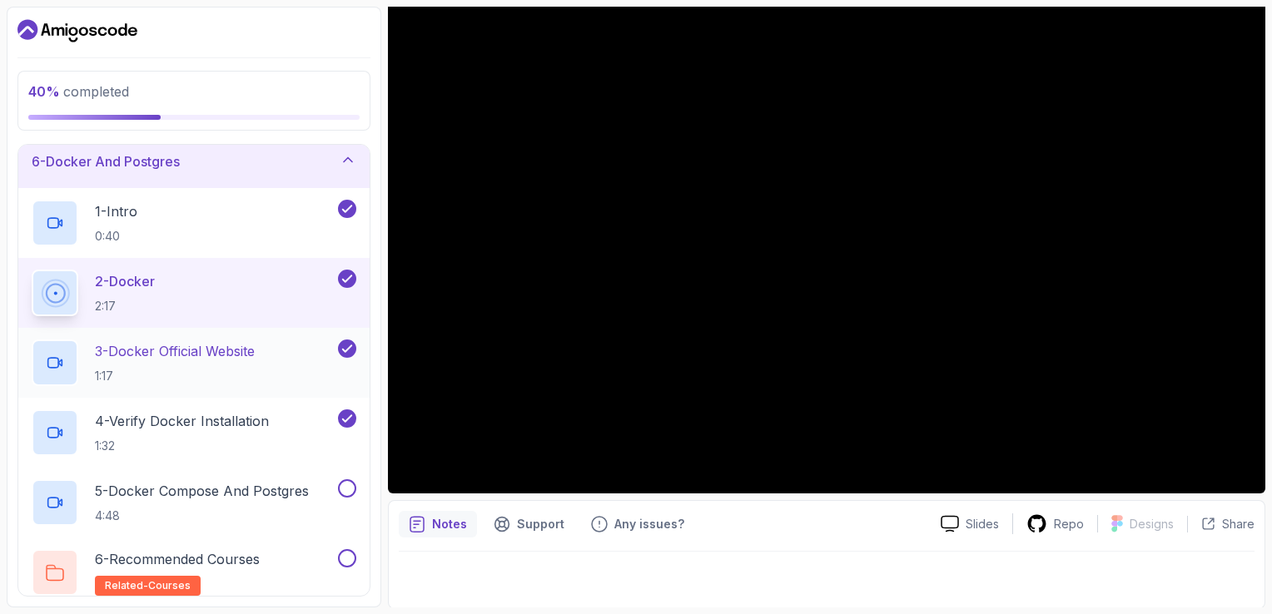
click at [186, 358] on p "3 - Docker Official Website" at bounding box center [175, 351] width 160 height 20
click at [285, 371] on div "3 - Docker Official Website 1:17" at bounding box center [183, 363] width 303 height 47
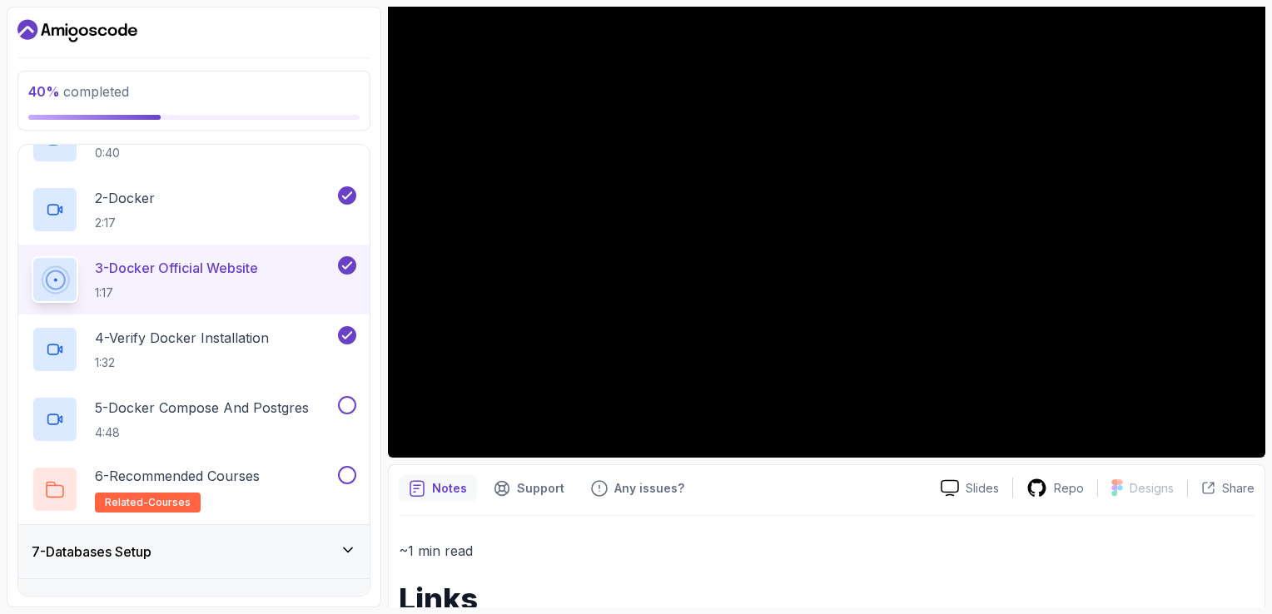
scroll to position [175, 0]
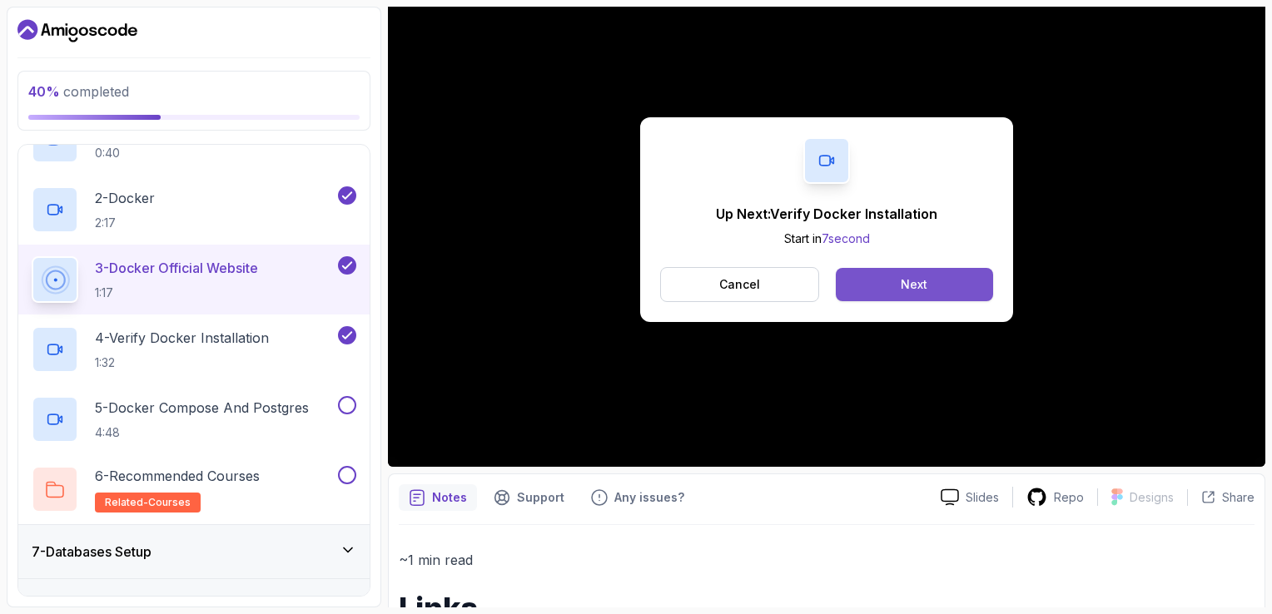
click at [875, 278] on button "Next" at bounding box center [914, 284] width 157 height 33
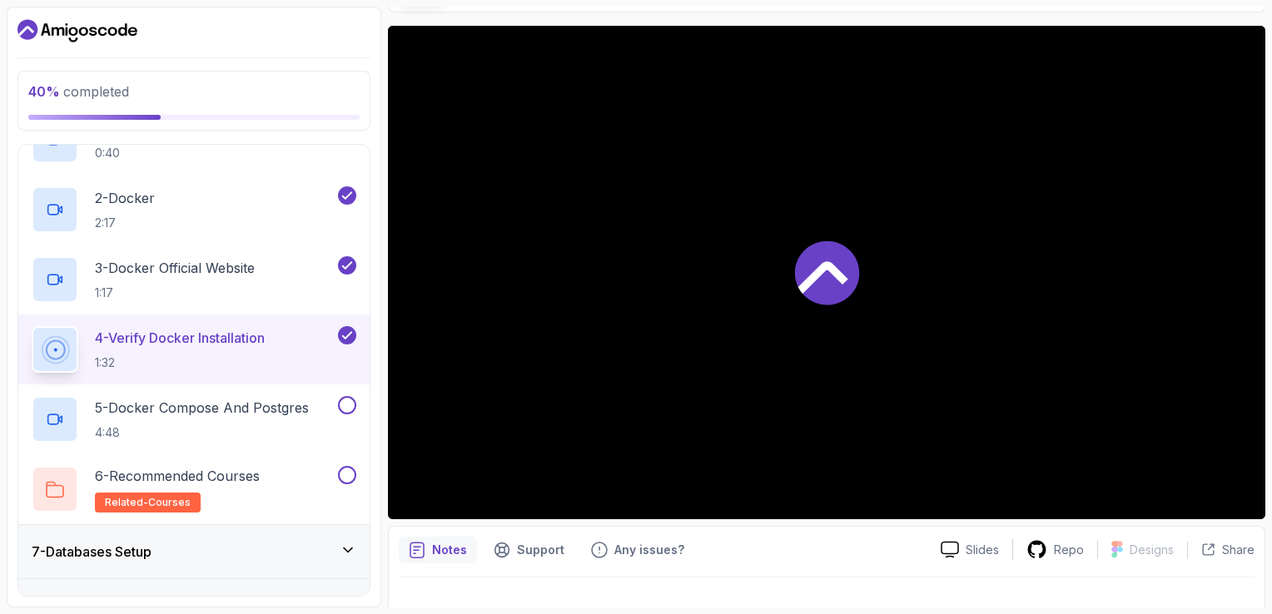
scroll to position [115, 0]
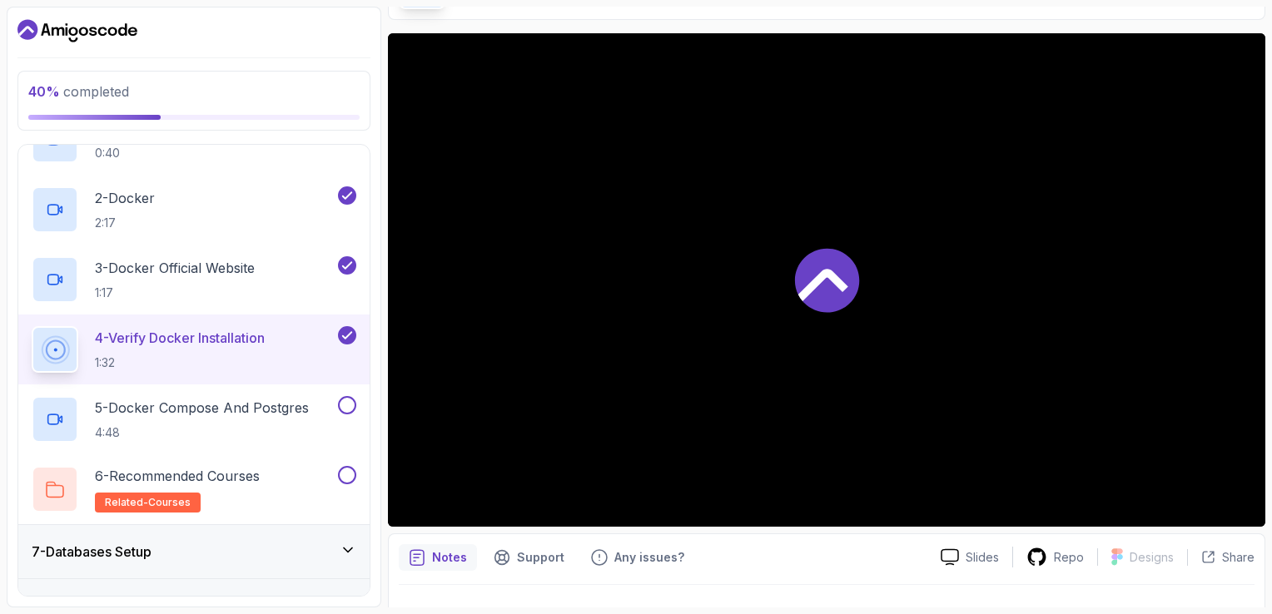
click at [873, 345] on div at bounding box center [826, 279] width 877 height 493
click at [841, 318] on div at bounding box center [826, 279] width 877 height 493
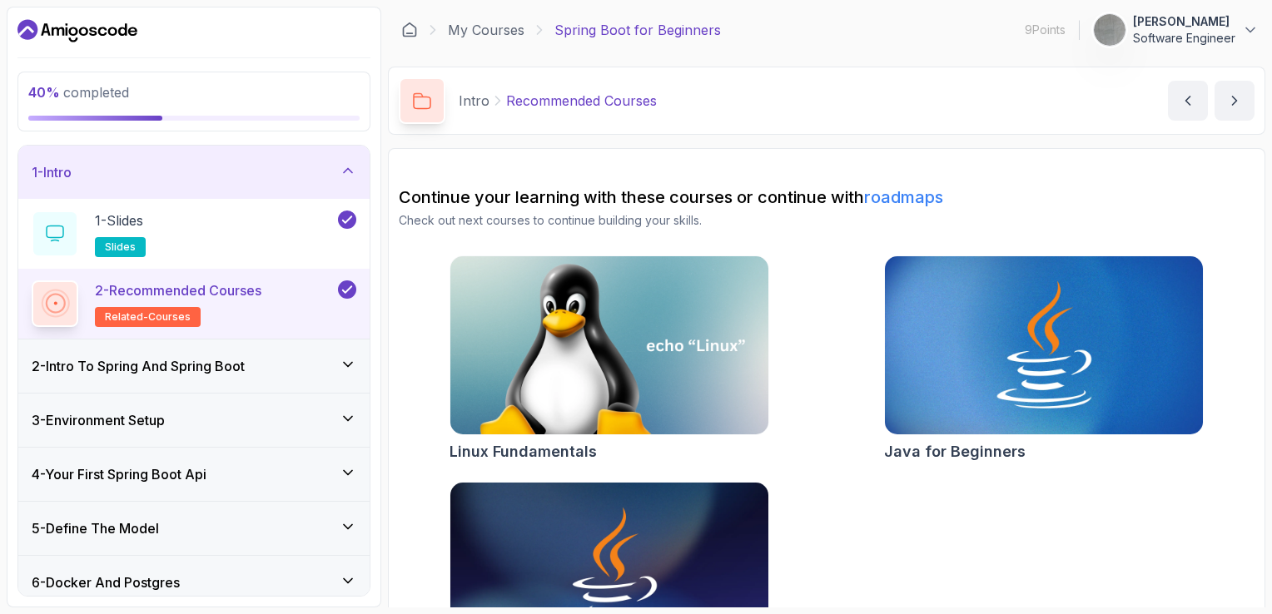
scroll to position [166, 0]
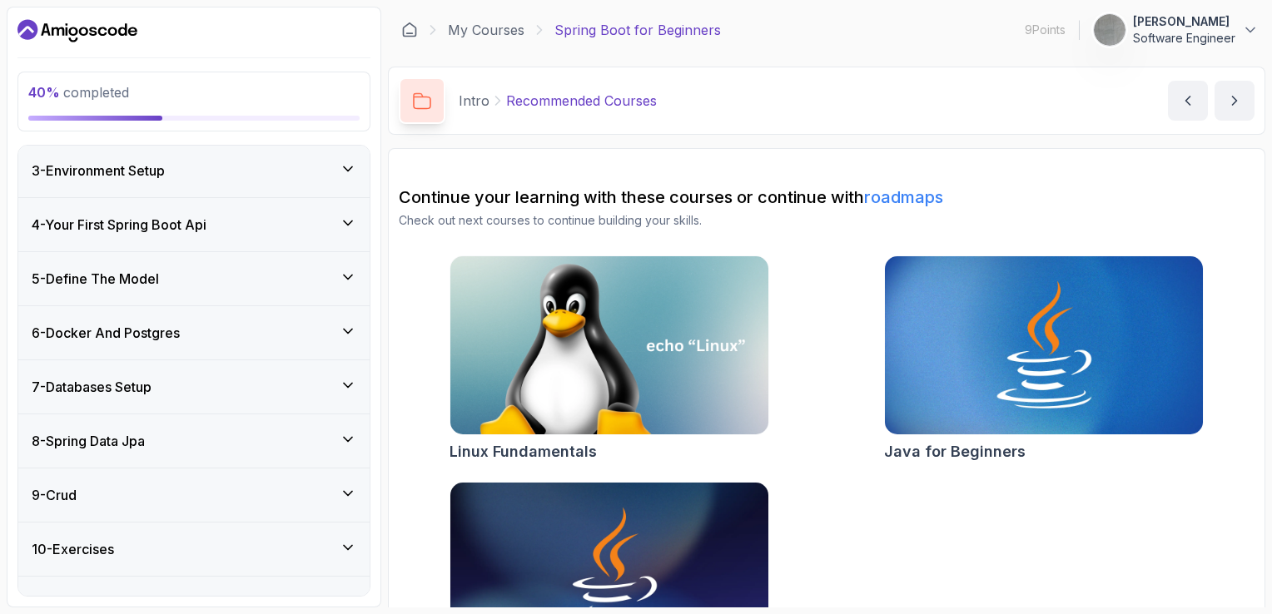
click at [250, 339] on div "6 - Docker And Postgres" at bounding box center [194, 333] width 325 height 20
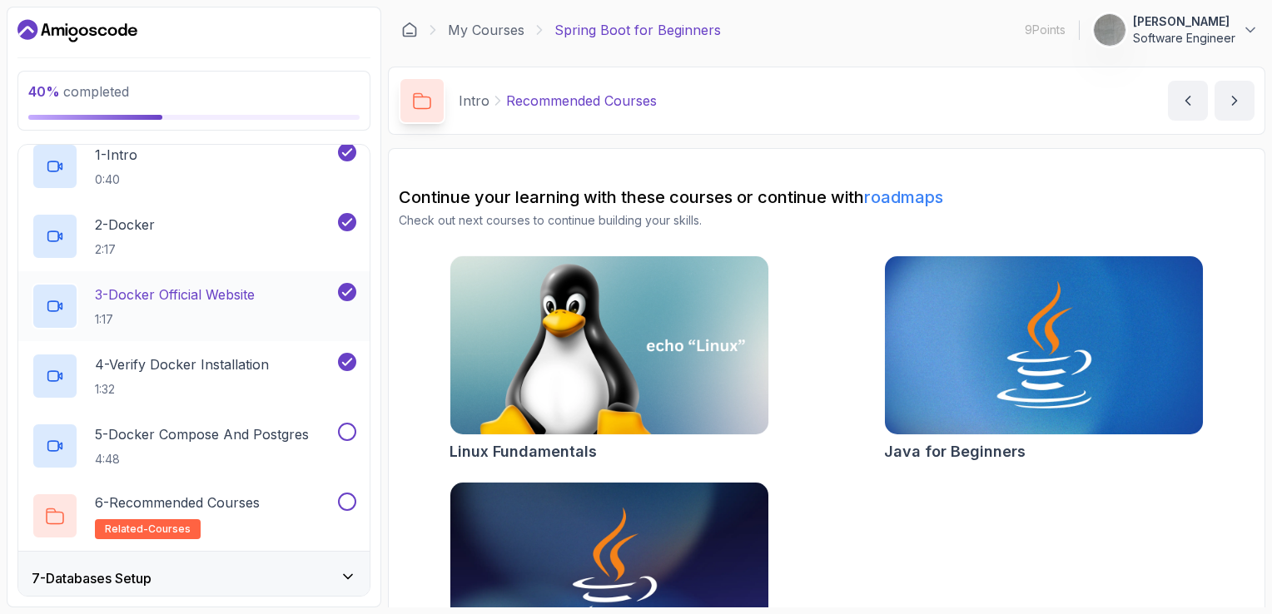
scroll to position [360, 0]
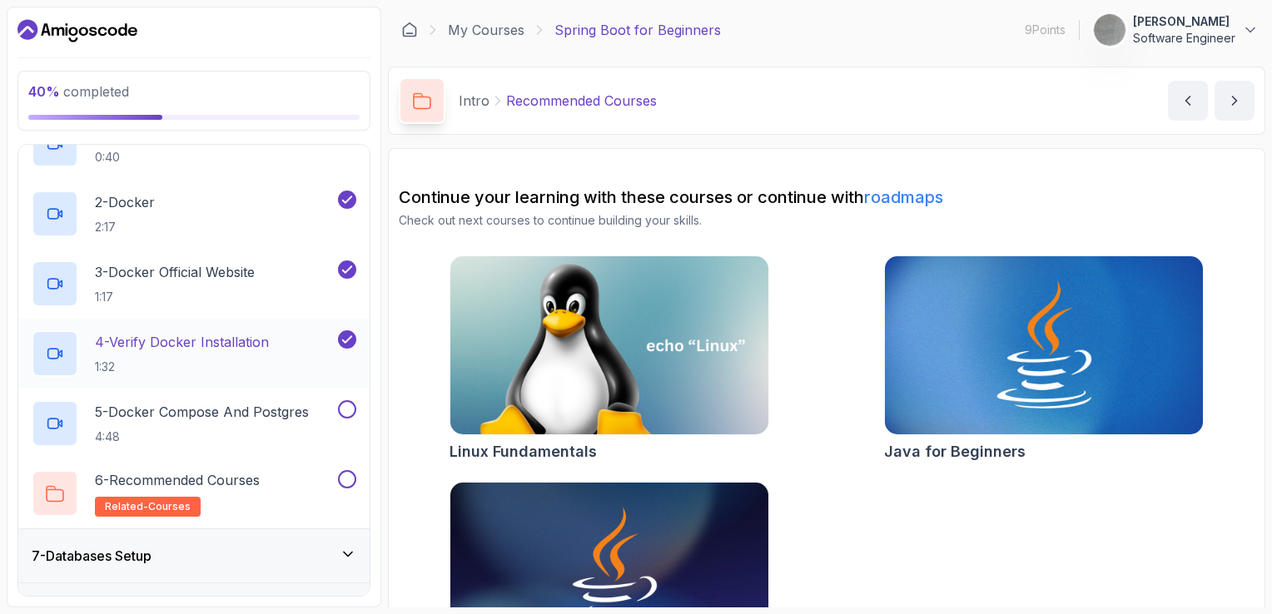
click at [231, 359] on p "1:32" at bounding box center [182, 367] width 174 height 17
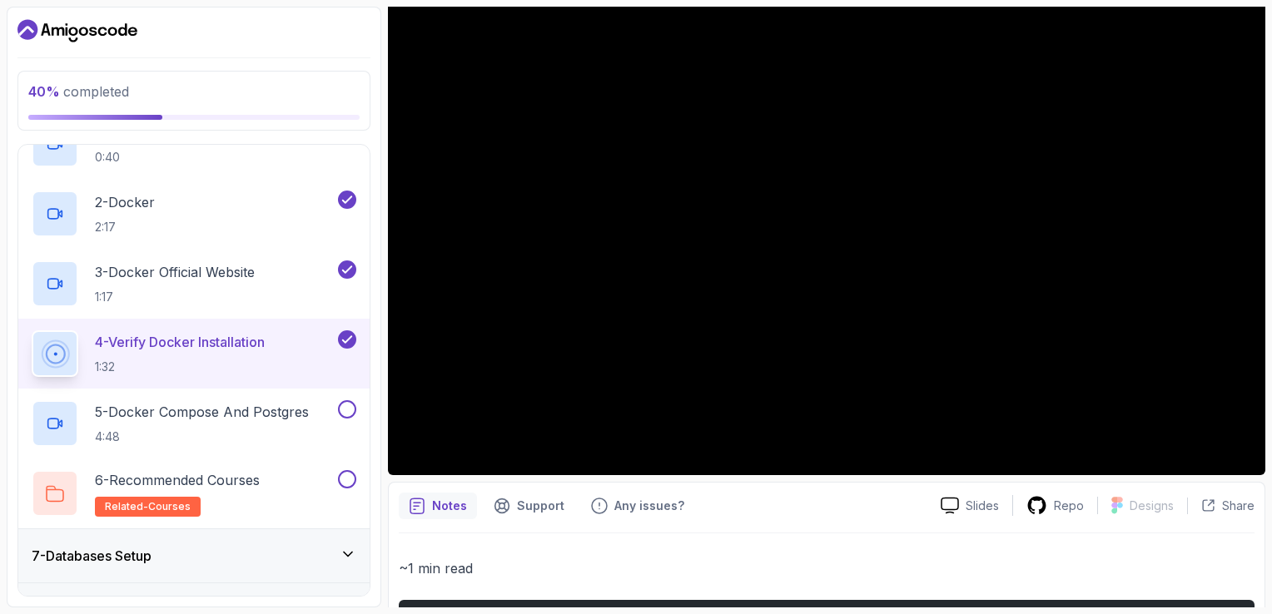
scroll to position [83, 0]
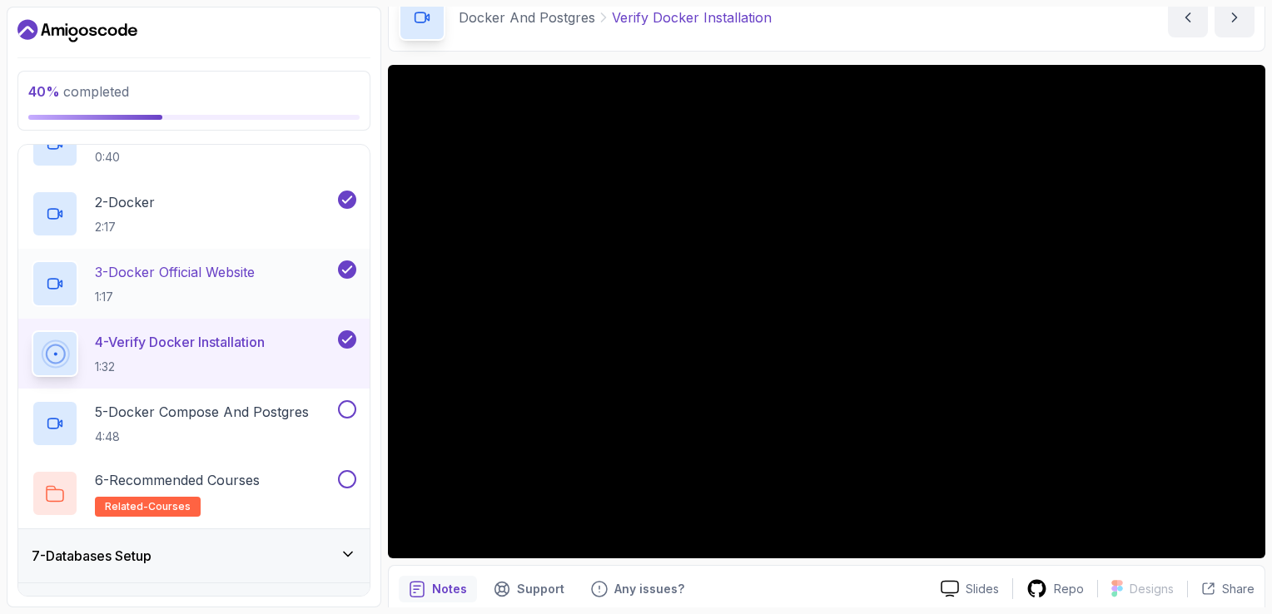
click at [224, 298] on p "1:17" at bounding box center [175, 297] width 160 height 17
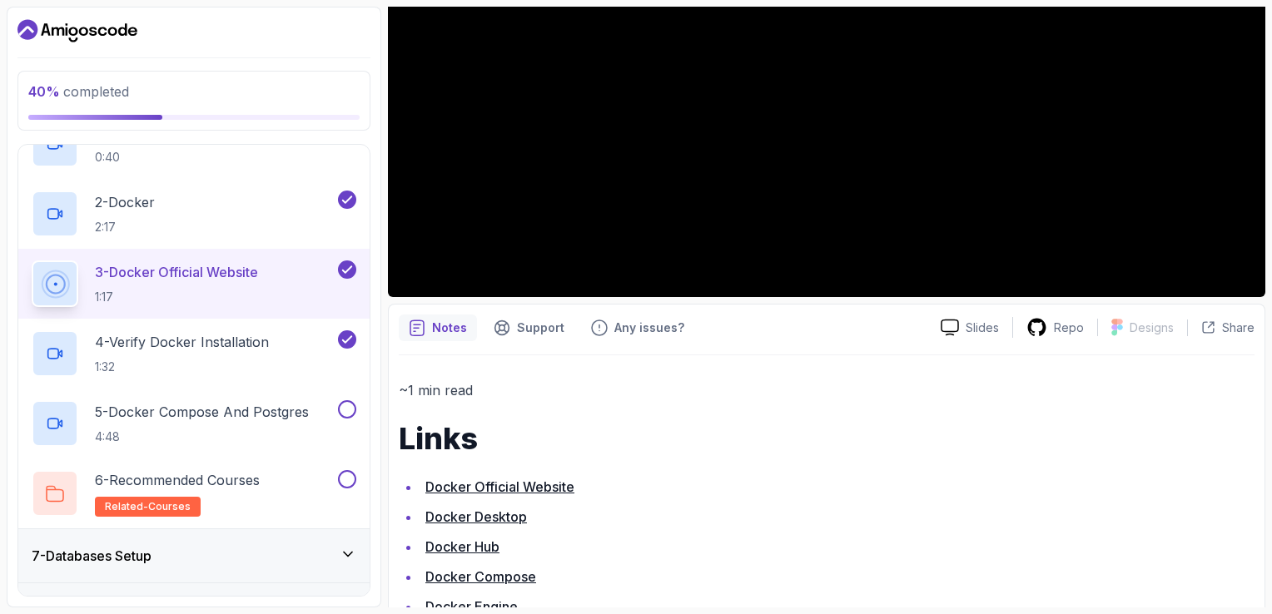
scroll to position [424, 0]
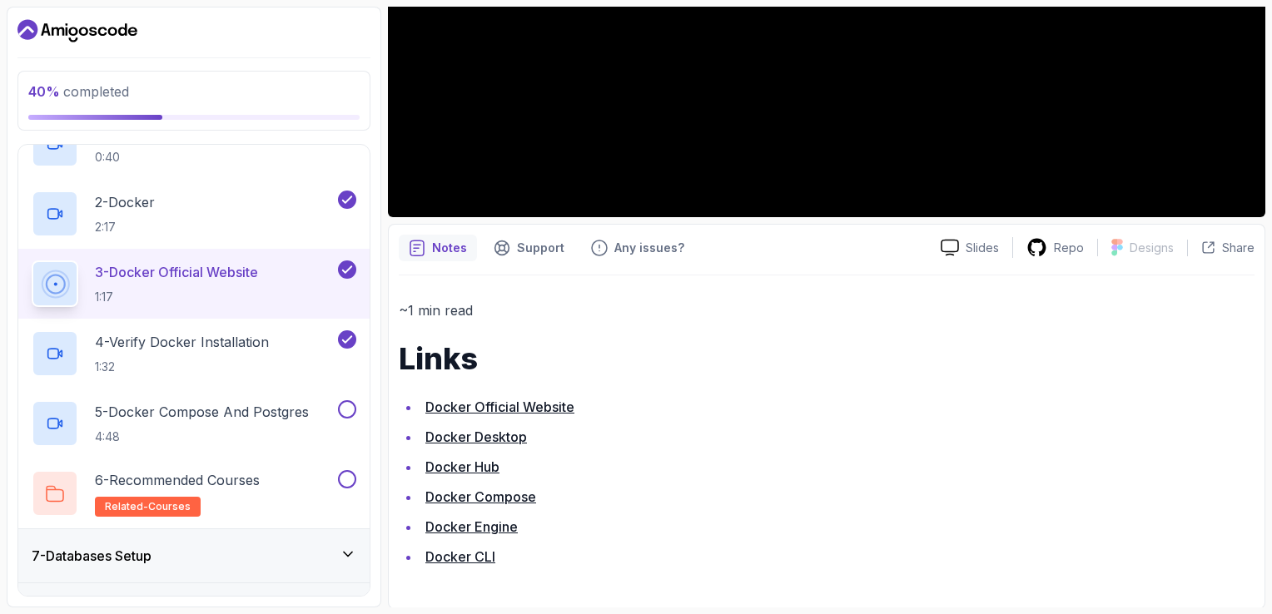
click at [480, 464] on link "Docker Hub" at bounding box center [462, 467] width 74 height 17
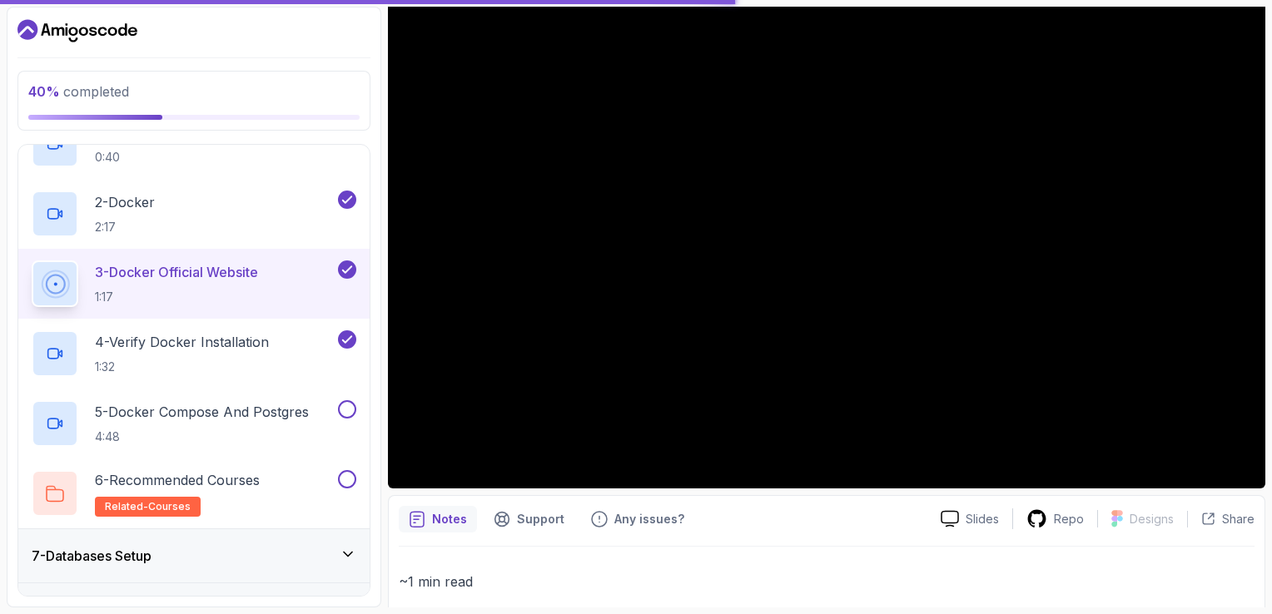
scroll to position [92, 0]
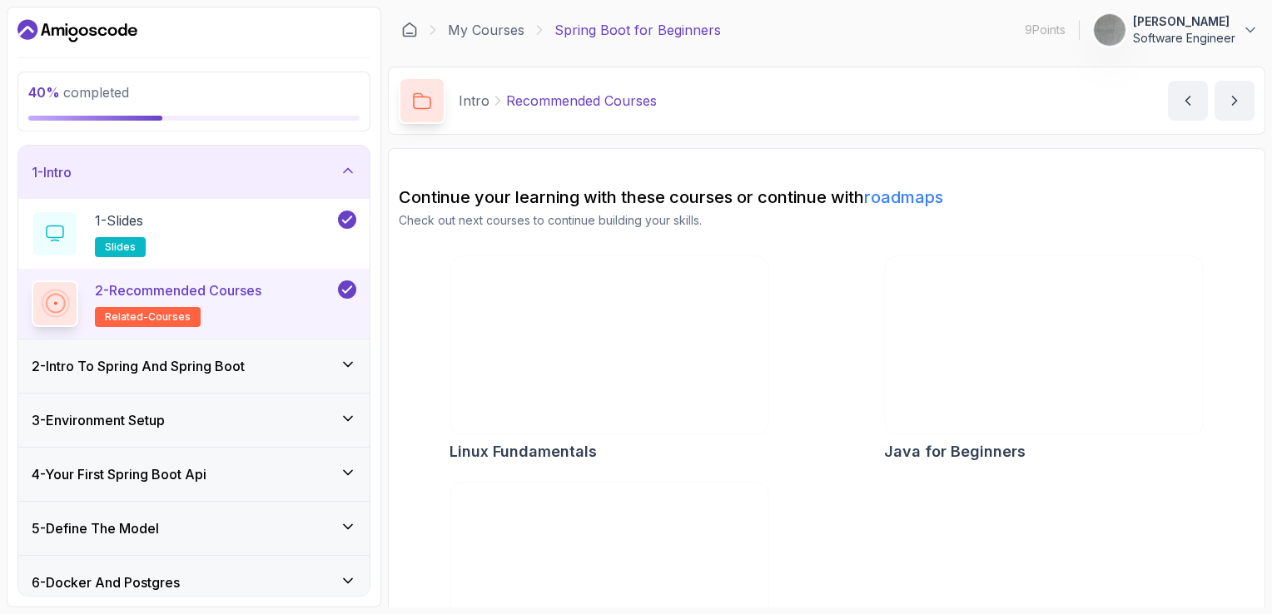
scroll to position [250, 0]
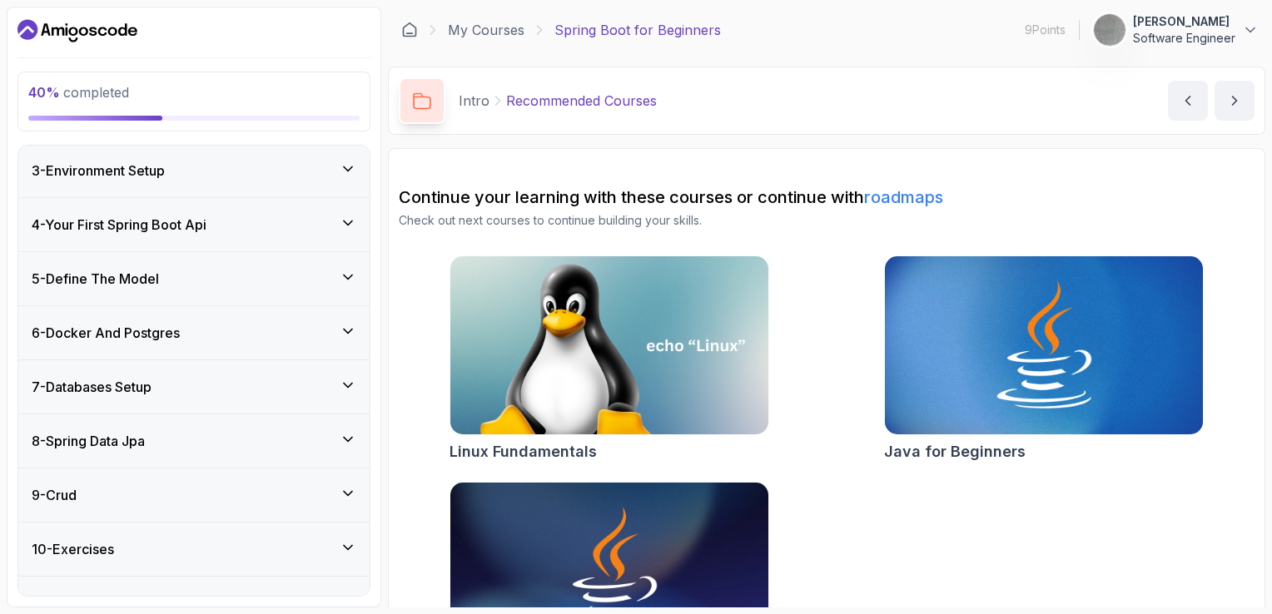
click at [226, 344] on div "6 - Docker And Postgres" at bounding box center [193, 332] width 351 height 53
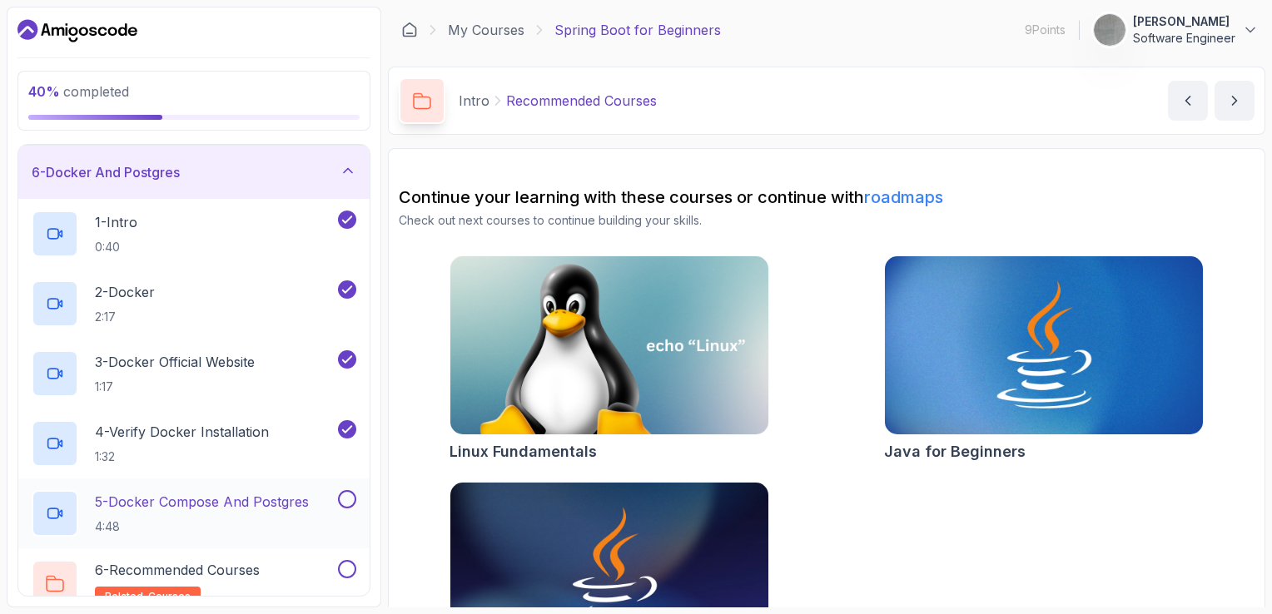
scroll to position [276, 0]
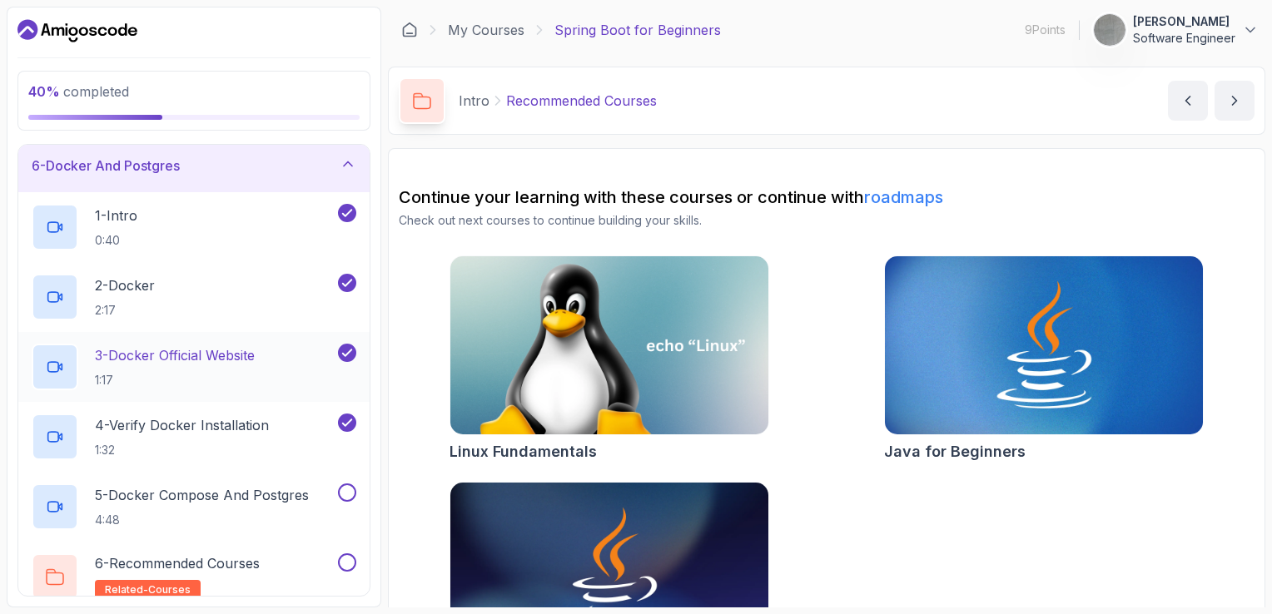
click at [306, 351] on div "3 - Docker Official Website 1:17" at bounding box center [183, 367] width 303 height 47
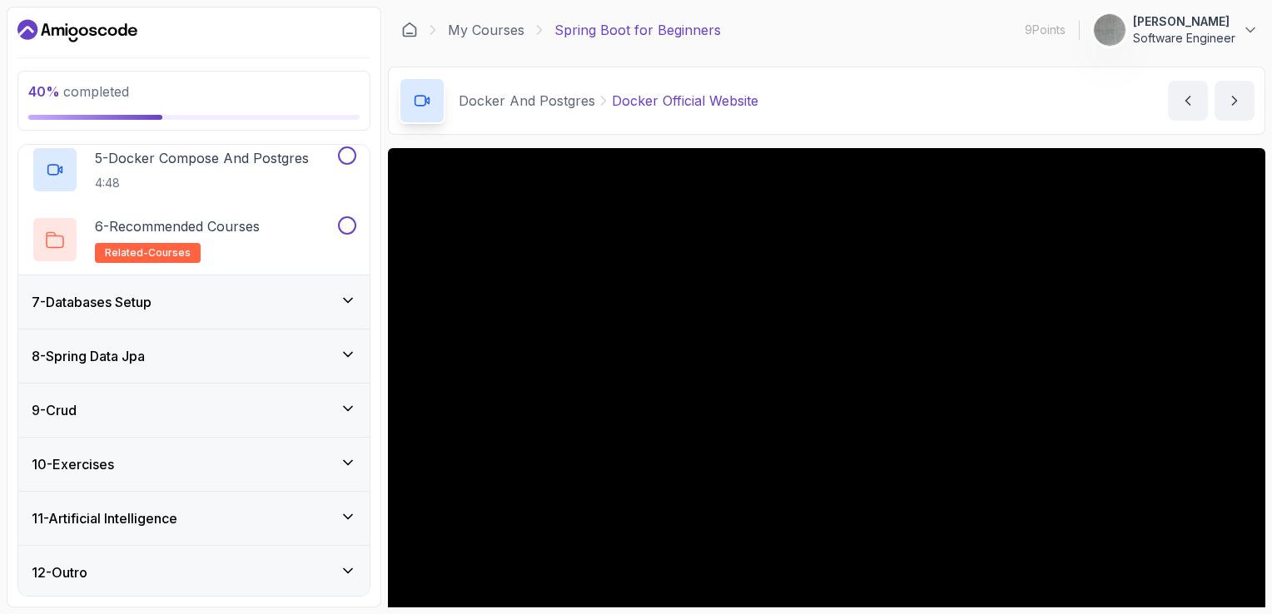
scroll to position [250, 0]
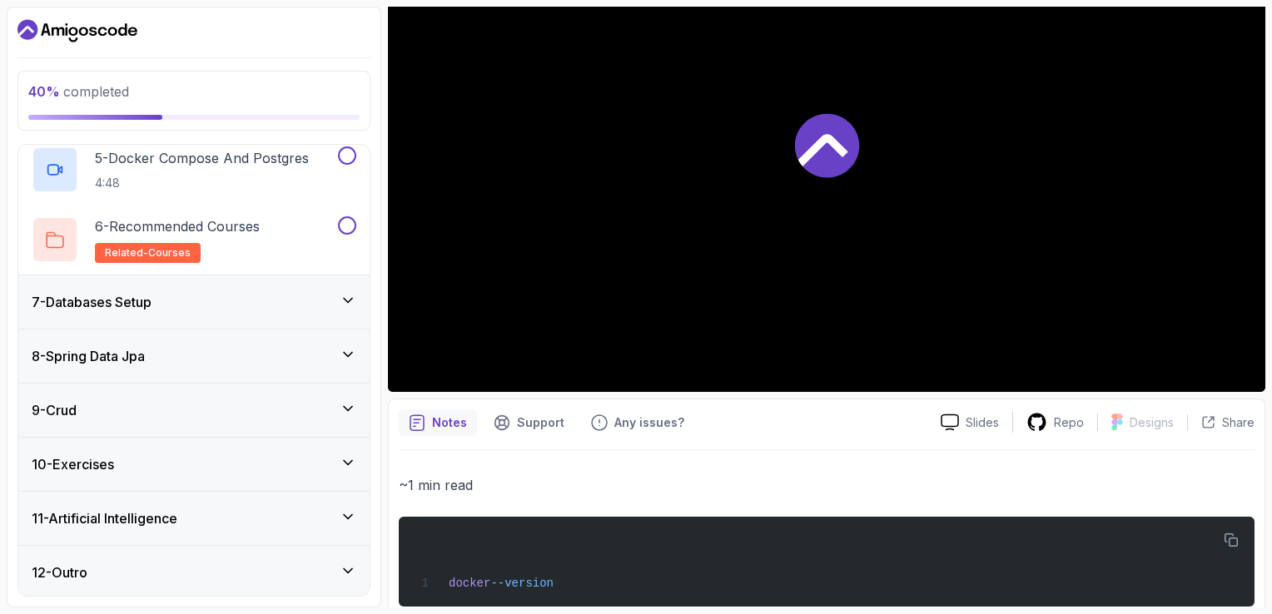
click at [792, 241] on div at bounding box center [826, 144] width 877 height 493
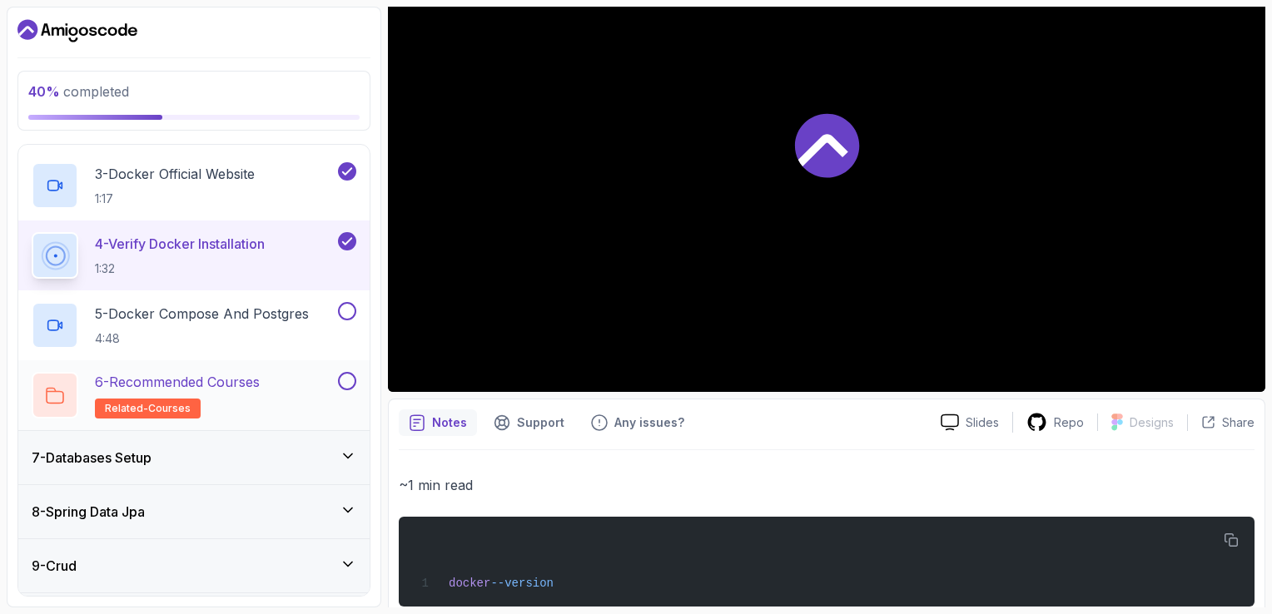
scroll to position [447, 0]
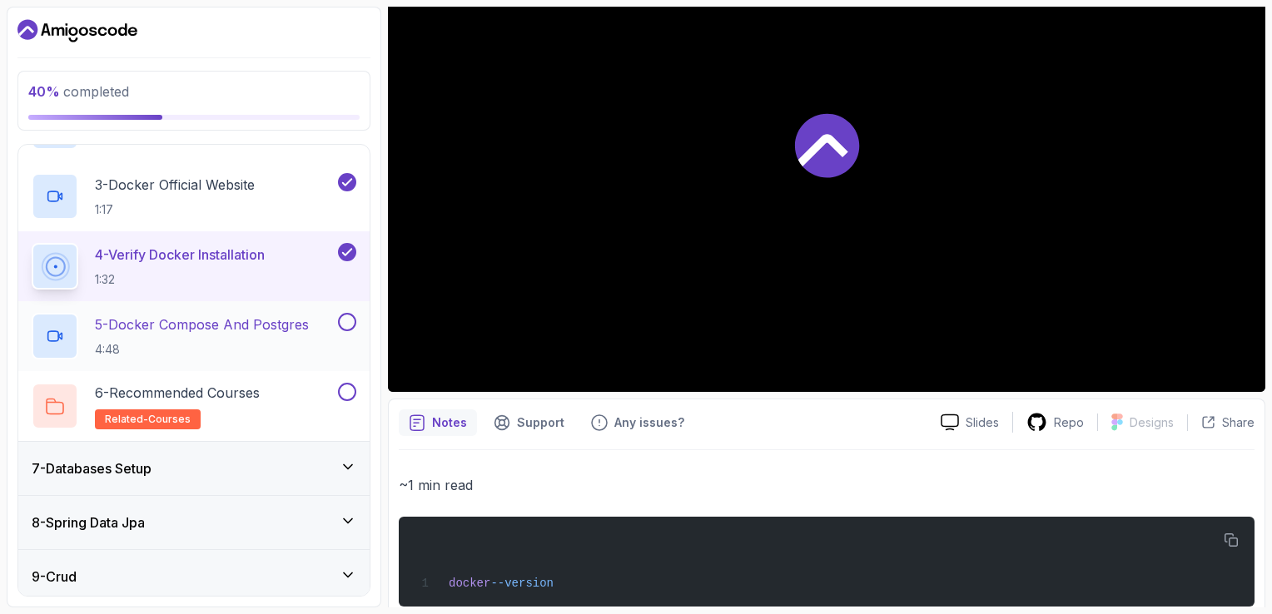
click at [254, 341] on p "4:48" at bounding box center [202, 349] width 214 height 17
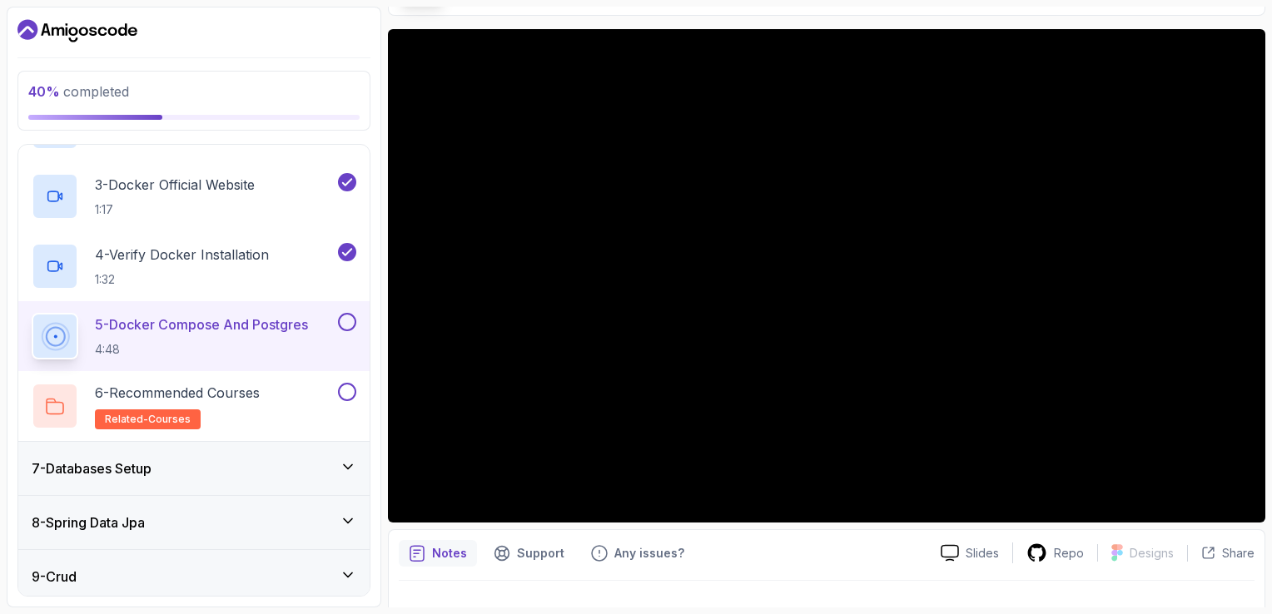
scroll to position [83, 0]
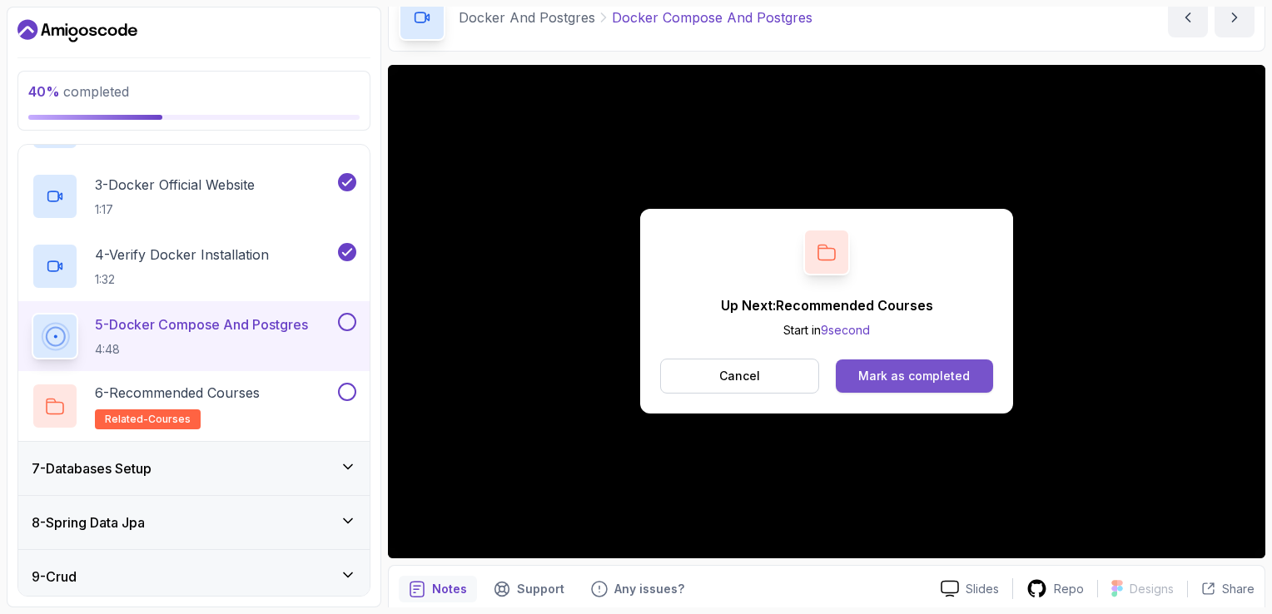
click at [940, 381] on div "Mark as completed" at bounding box center [914, 376] width 112 height 17
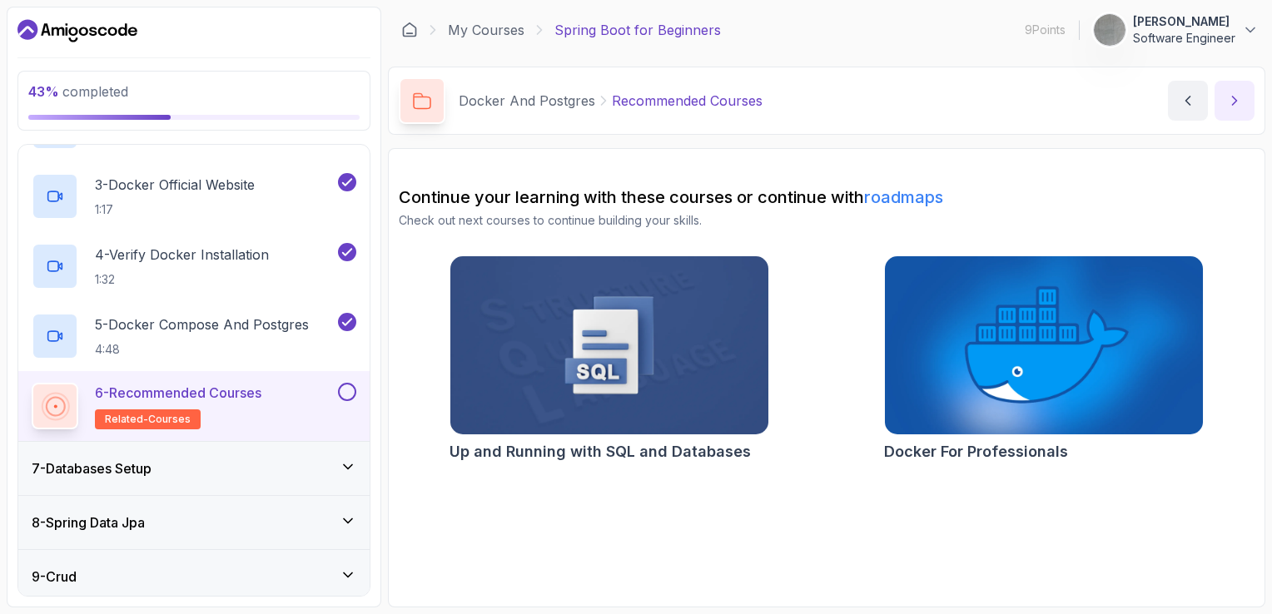
click at [1236, 103] on icon "next content" at bounding box center [1234, 100] width 17 height 17
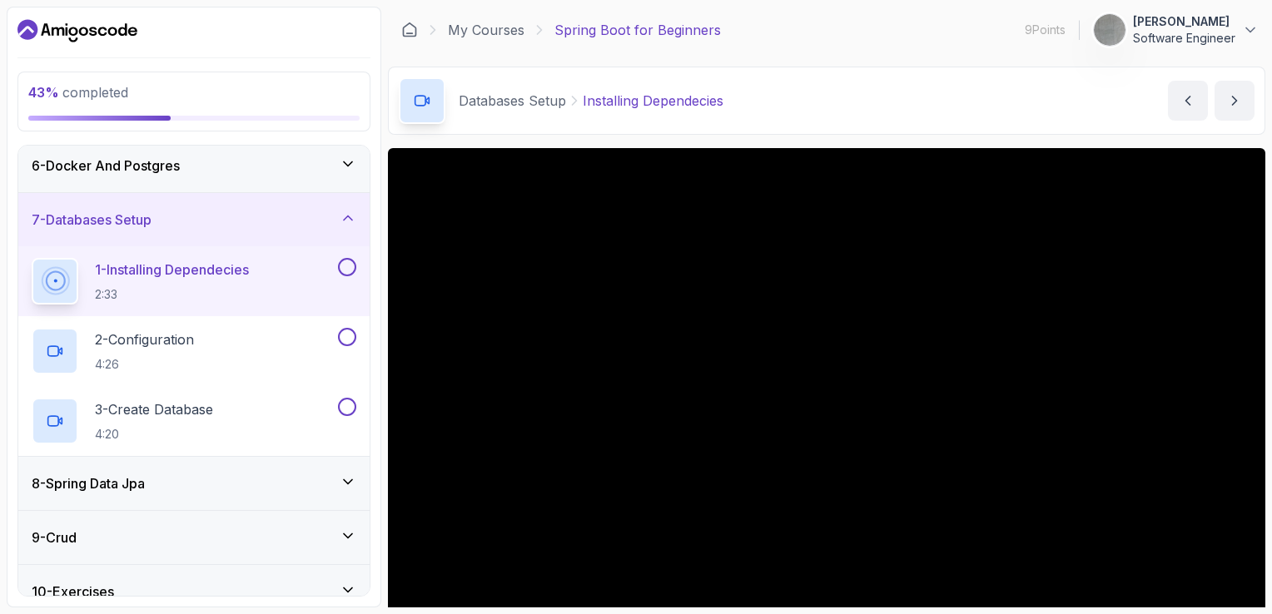
scroll to position [83, 0]
